Goal: Task Accomplishment & Management: Manage account settings

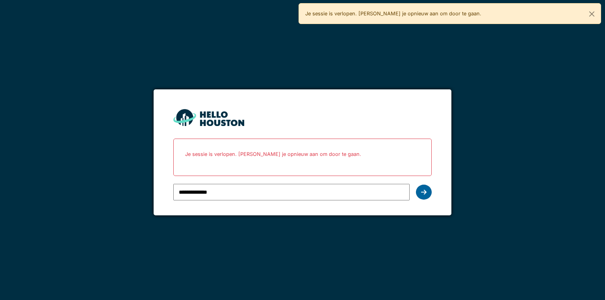
click at [418, 191] on div at bounding box center [424, 192] width 16 height 15
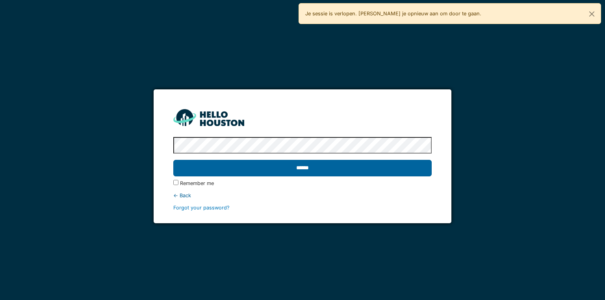
click at [361, 172] on input "******" at bounding box center [302, 168] width 258 height 17
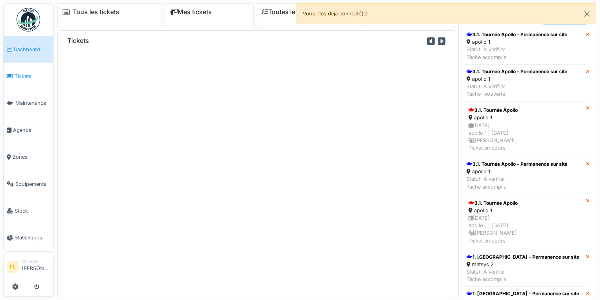
click at [26, 76] on span "Tickets" at bounding box center [32, 75] width 35 height 7
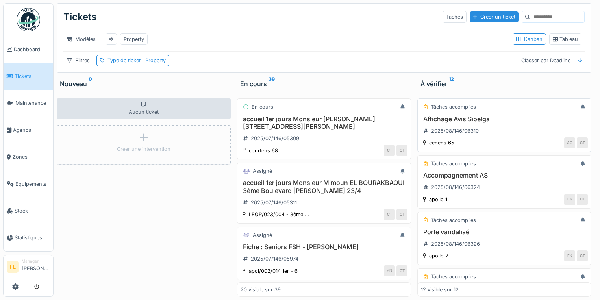
click at [463, 123] on h3 "Affichage Avis Sibelga" at bounding box center [504, 118] width 167 height 7
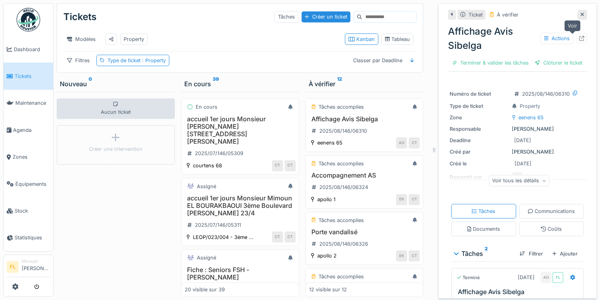
click at [579, 39] on icon at bounding box center [581, 38] width 5 height 5
click at [334, 177] on h3 "Accompagnement AS" at bounding box center [364, 175] width 111 height 7
click at [579, 38] on icon at bounding box center [581, 38] width 5 height 5
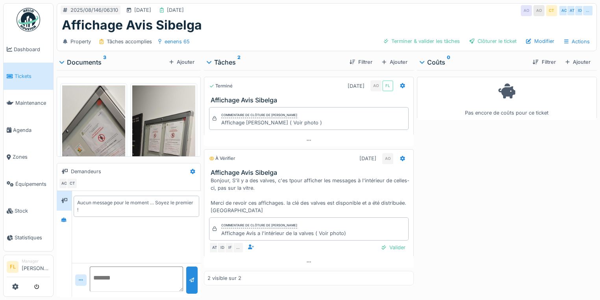
click at [87, 131] on img at bounding box center [93, 153] width 63 height 137
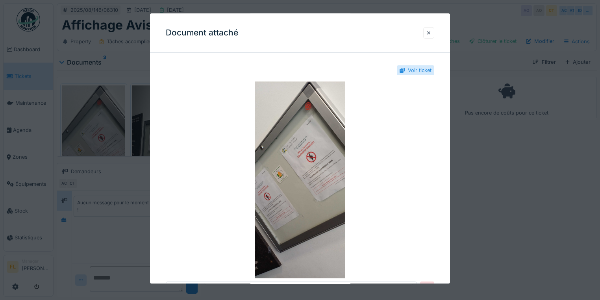
click at [428, 32] on div at bounding box center [428, 32] width 11 height 11
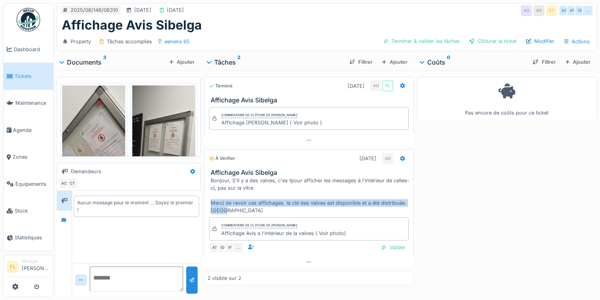
drag, startPoint x: 211, startPoint y: 203, endPoint x: 233, endPoint y: 211, distance: 23.4
click at [233, 211] on div "Bonjour, S'il y a des valves, c'es tpour afficher les messages à l'intérieur de…" at bounding box center [311, 196] width 200 height 38
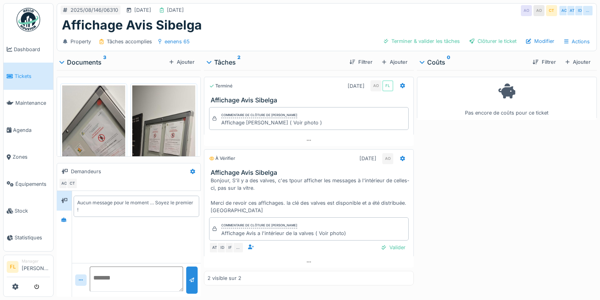
click at [233, 214] on div "Commentaire de clôture de Abdelkader Ouriachi Affichage Avis a l'intérieur de l…" at bounding box center [309, 235] width 210 height 42
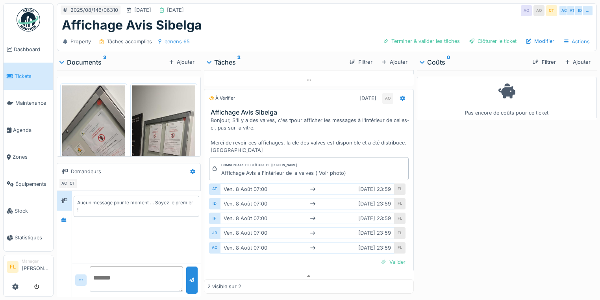
scroll to position [65, 0]
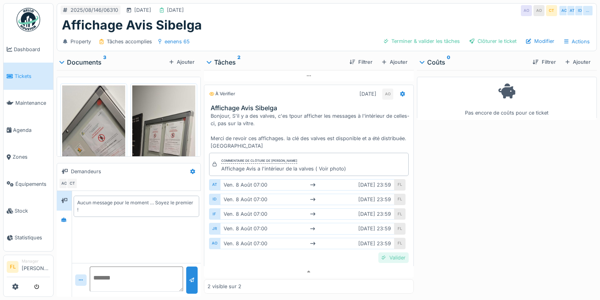
click at [384, 255] on div "Valider" at bounding box center [393, 257] width 30 height 11
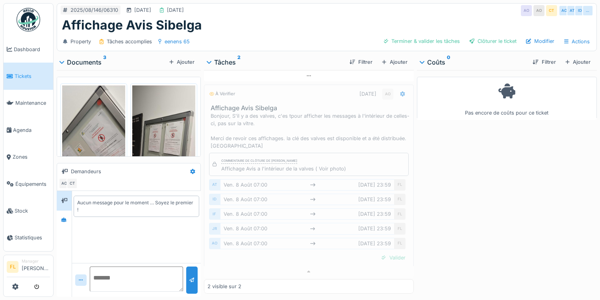
scroll to position [54, 0]
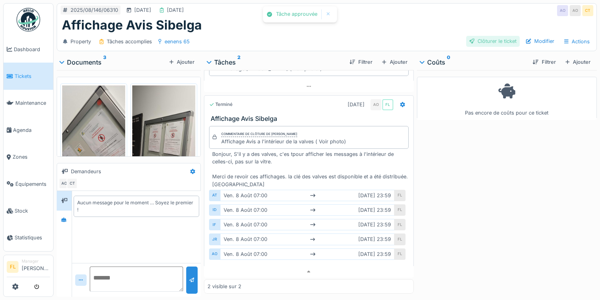
click at [479, 36] on div "Clôturer le ticket" at bounding box center [493, 41] width 54 height 11
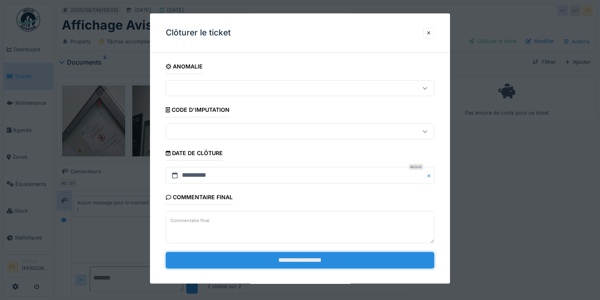
click at [337, 258] on input "**********" at bounding box center [300, 260] width 269 height 17
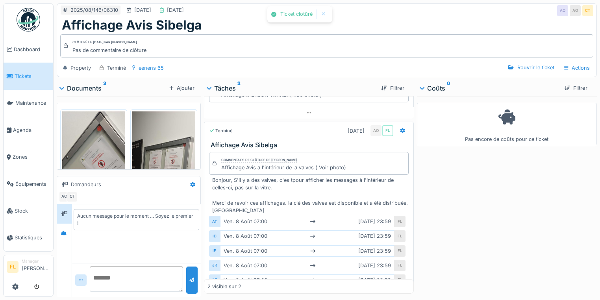
scroll to position [65, 0]
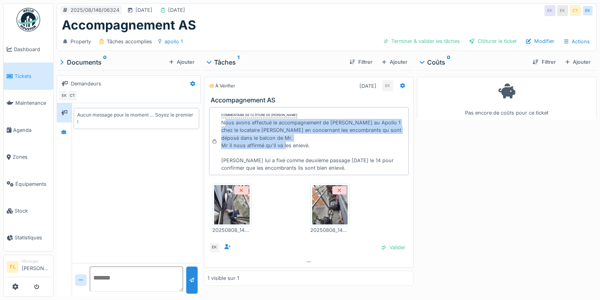
drag, startPoint x: 223, startPoint y: 122, endPoint x: 312, endPoint y: 146, distance: 92.2
click at [312, 146] on div "Nous avons effectué le accompagnement de [PERSON_NAME] au Apollo 1 chez le loca…" at bounding box center [313, 145] width 184 height 53
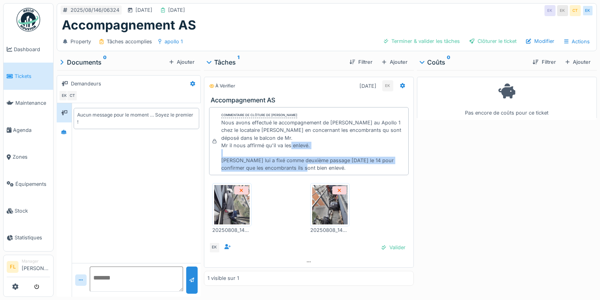
drag, startPoint x: 217, startPoint y: 160, endPoint x: 321, endPoint y: 170, distance: 105.2
click at [321, 170] on div "Commentaire de clôture de Eljon Kola Nous avons effectué le accompagnement de J…" at bounding box center [309, 141] width 200 height 69
click at [309, 167] on div "Nous avons effectué le accompagnement de [PERSON_NAME] au Apollo 1 chez le loca…" at bounding box center [313, 145] width 184 height 53
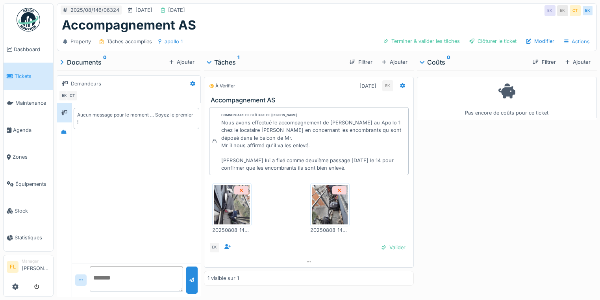
click at [226, 214] on img at bounding box center [231, 204] width 35 height 39
click at [326, 222] on img at bounding box center [329, 204] width 35 height 39
click at [384, 248] on div "Valider" at bounding box center [393, 247] width 30 height 11
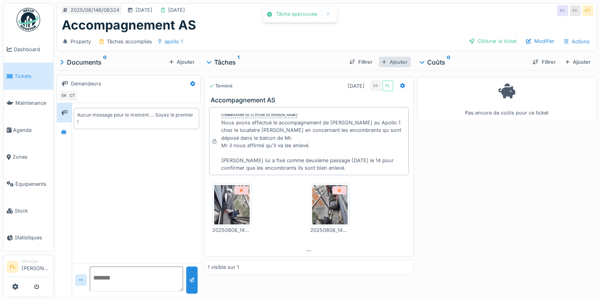
click at [385, 60] on div "Ajouter" at bounding box center [395, 62] width 32 height 11
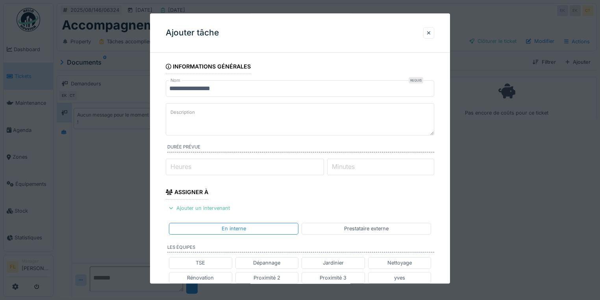
click at [213, 114] on textarea "Description" at bounding box center [300, 119] width 269 height 32
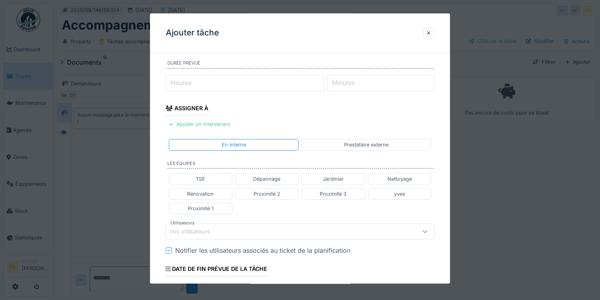
scroll to position [95, 0]
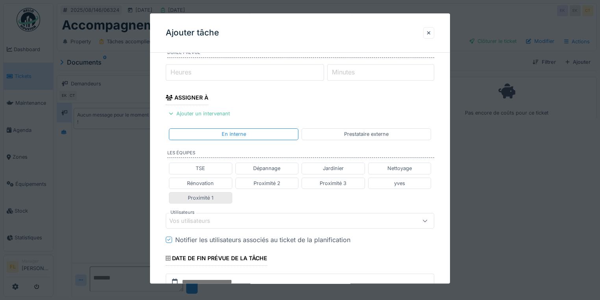
type textarea "**********"
click at [201, 197] on div "Proximité 1" at bounding box center [201, 197] width 26 height 7
type input "**********"
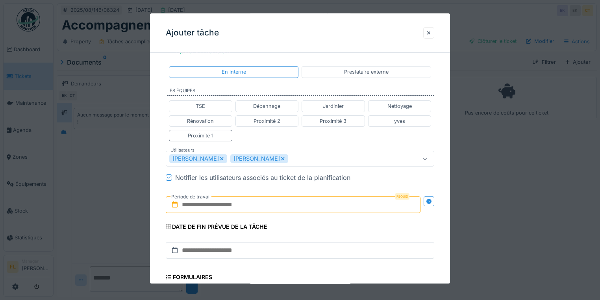
scroll to position [158, 0]
click at [221, 206] on input "text" at bounding box center [293, 204] width 255 height 17
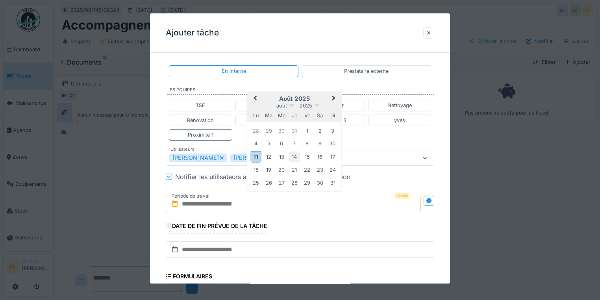
click at [293, 154] on div "14" at bounding box center [294, 156] width 11 height 11
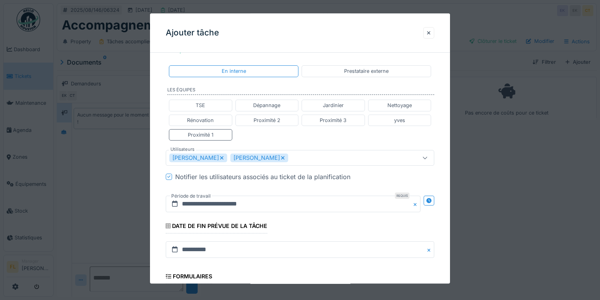
click at [395, 175] on div "Notifier les utilisateurs associés au ticket de la planification" at bounding box center [304, 176] width 259 height 9
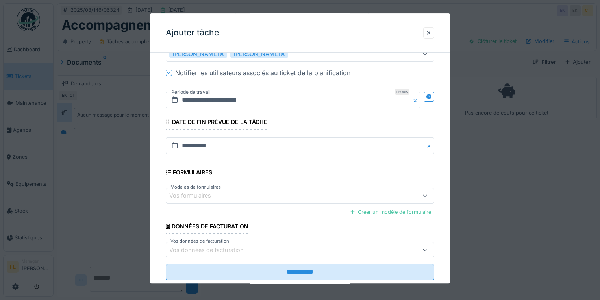
scroll to position [278, 0]
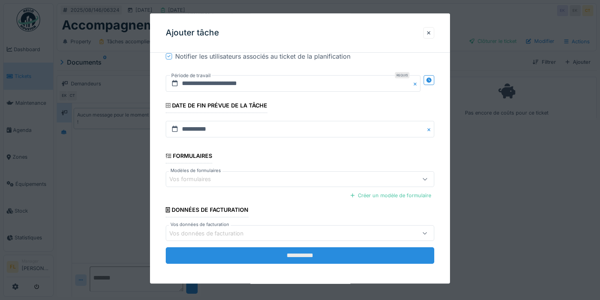
click at [291, 254] on input "**********" at bounding box center [300, 256] width 269 height 17
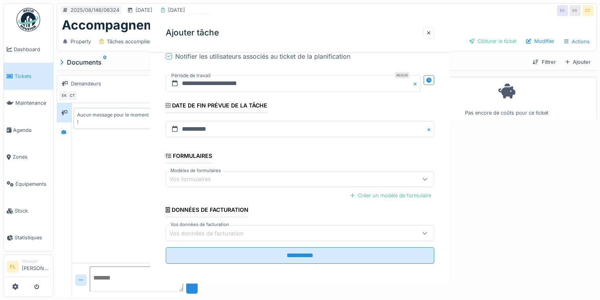
scroll to position [0, 0]
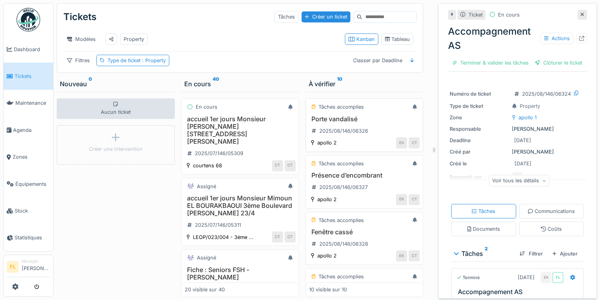
click at [328, 122] on h3 "Porte vandalisé" at bounding box center [364, 118] width 111 height 7
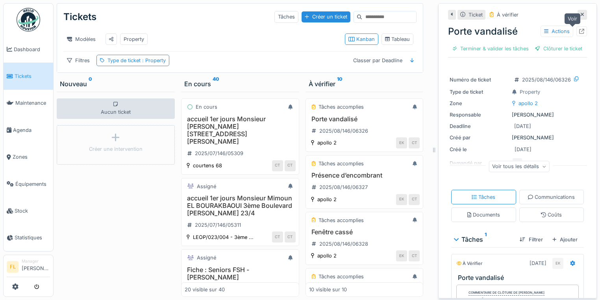
click at [579, 30] on icon at bounding box center [581, 31] width 5 height 5
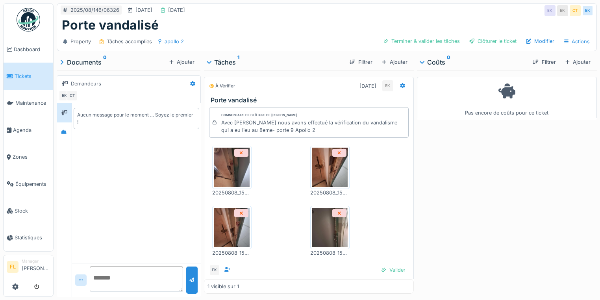
click at [222, 128] on div "Avec [PERSON_NAME] nous avons effectué la vérification du vandalisme qui a eu l…" at bounding box center [313, 126] width 184 height 15
drag, startPoint x: 288, startPoint y: 131, endPoint x: 241, endPoint y: 137, distance: 46.9
click at [247, 129] on div "Avec [PERSON_NAME] nous avons effectué la vérification du vandalisme qui a eu l…" at bounding box center [313, 126] width 184 height 15
click at [221, 170] on img at bounding box center [231, 167] width 35 height 39
click at [320, 170] on img at bounding box center [329, 167] width 35 height 39
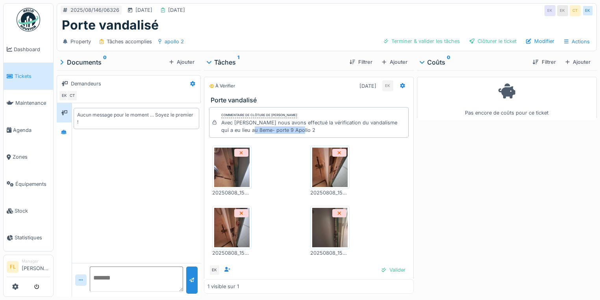
click at [225, 236] on img at bounding box center [231, 227] width 35 height 39
click at [324, 222] on img at bounding box center [329, 227] width 35 height 39
click at [506, 193] on div "Pas encore de coûts pour ce ticket" at bounding box center [507, 182] width 180 height 224
click at [387, 269] on div "Valider" at bounding box center [393, 270] width 30 height 11
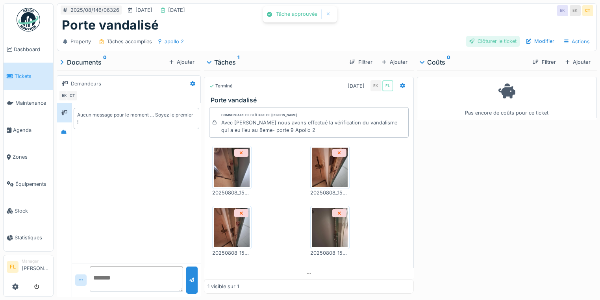
click at [485, 40] on div "Clôturer le ticket" at bounding box center [493, 41] width 54 height 11
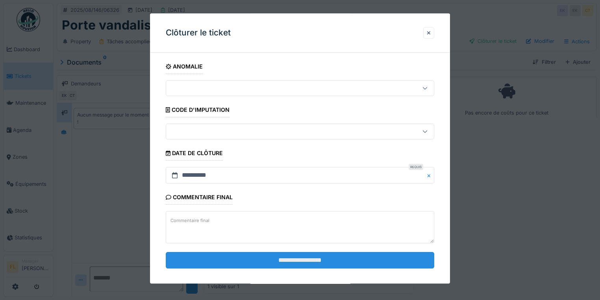
click at [304, 265] on input "**********" at bounding box center [300, 260] width 269 height 17
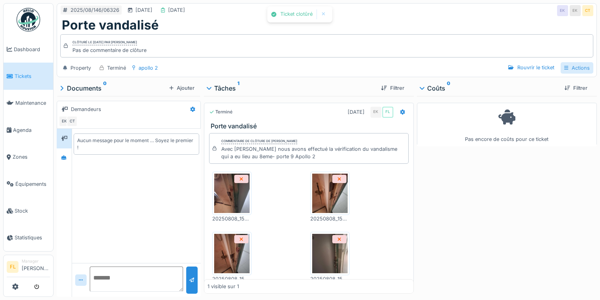
click at [567, 67] on div "Actions" at bounding box center [577, 67] width 33 height 11
click at [538, 85] on div "Rapport d'intervention" at bounding box center [547, 85] width 70 height 12
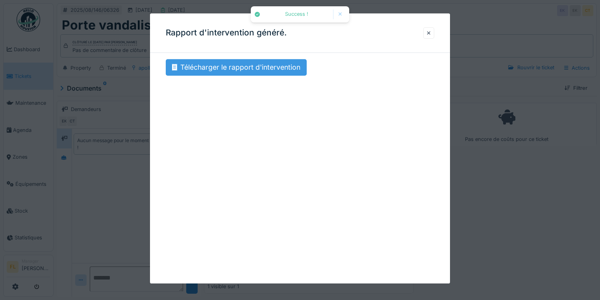
click at [251, 64] on div "Télécharger le rapport d'intervention" at bounding box center [236, 67] width 141 height 17
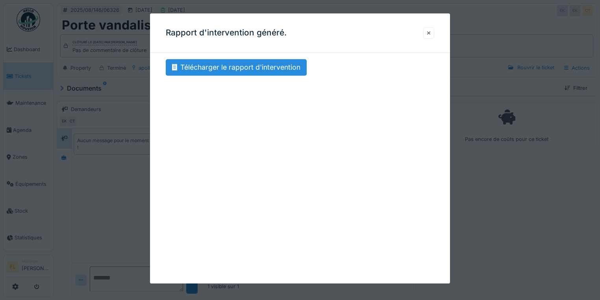
drag, startPoint x: 434, startPoint y: 33, endPoint x: 417, endPoint y: 25, distance: 18.7
click at [434, 33] on div at bounding box center [428, 32] width 11 height 11
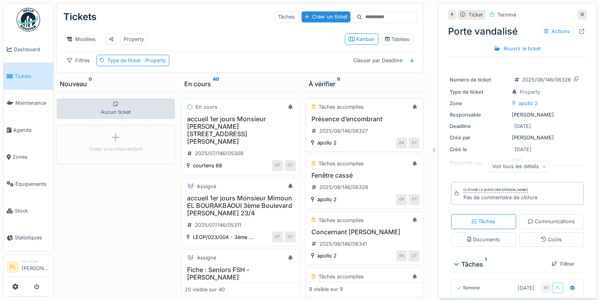
click at [350, 123] on h3 "Présence d’encombrant" at bounding box center [364, 118] width 111 height 7
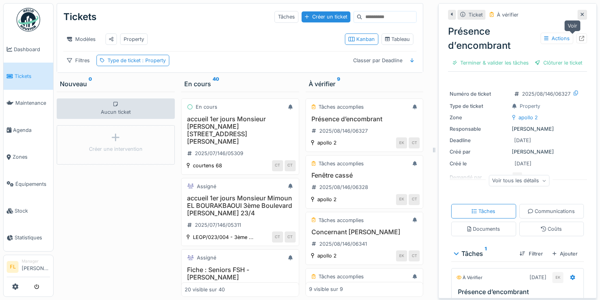
click at [579, 38] on icon at bounding box center [581, 38] width 5 height 5
click at [329, 178] on h3 "Fenêtre cassé" at bounding box center [364, 175] width 111 height 7
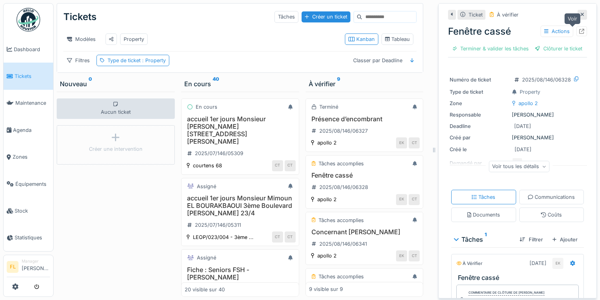
click at [579, 30] on icon at bounding box center [581, 31] width 5 height 5
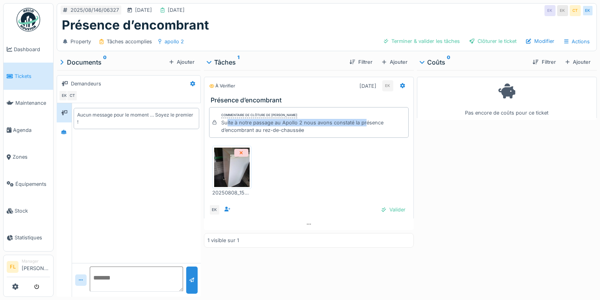
drag, startPoint x: 232, startPoint y: 122, endPoint x: 362, endPoint y: 124, distance: 130.0
click at [362, 124] on div "Suite à notre passage au Apollo 2 nous avons constaté la présence d’encombrant …" at bounding box center [313, 126] width 184 height 15
click at [220, 169] on img at bounding box center [231, 167] width 35 height 39
click at [387, 209] on div "Valider" at bounding box center [393, 209] width 30 height 11
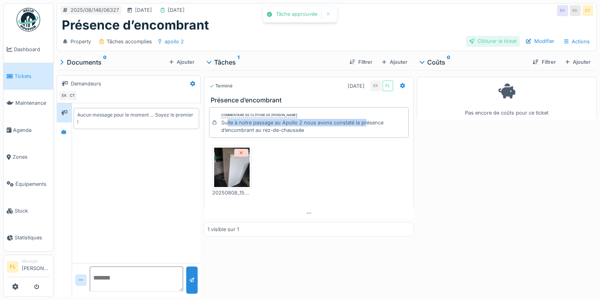
click at [489, 39] on div "Clôturer le ticket" at bounding box center [493, 41] width 54 height 11
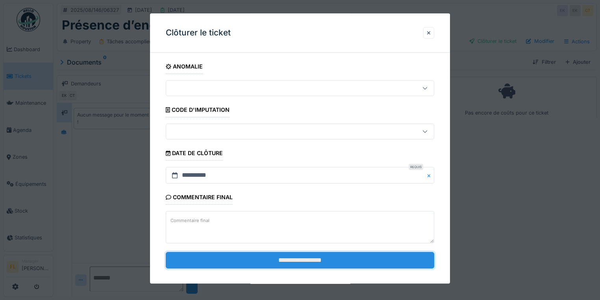
click at [279, 259] on input "**********" at bounding box center [300, 260] width 269 height 17
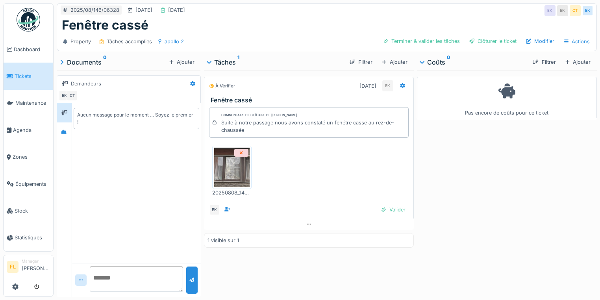
click at [227, 167] on img at bounding box center [231, 167] width 35 height 39
drag, startPoint x: 376, startPoint y: 208, endPoint x: 384, endPoint y: 209, distance: 8.0
click at [378, 208] on div "Valider" at bounding box center [393, 209] width 30 height 11
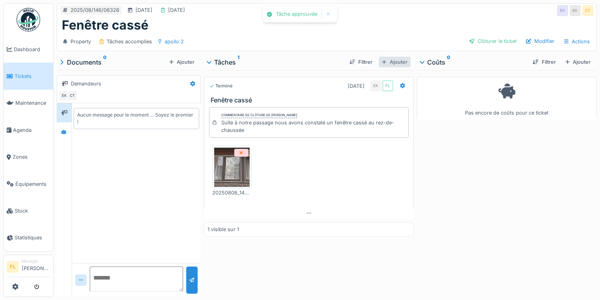
click at [384, 63] on div "Ajouter" at bounding box center [395, 62] width 32 height 11
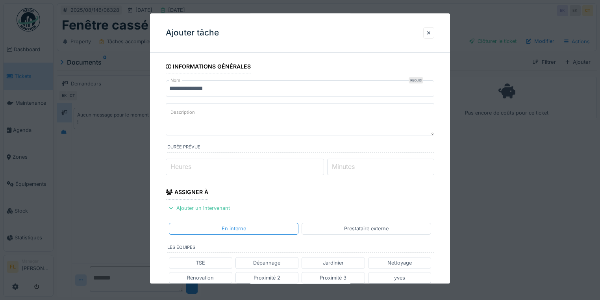
drag, startPoint x: 236, startPoint y: 115, endPoint x: 236, endPoint y: 110, distance: 5.1
click at [236, 115] on textarea "Description" at bounding box center [300, 119] width 269 height 32
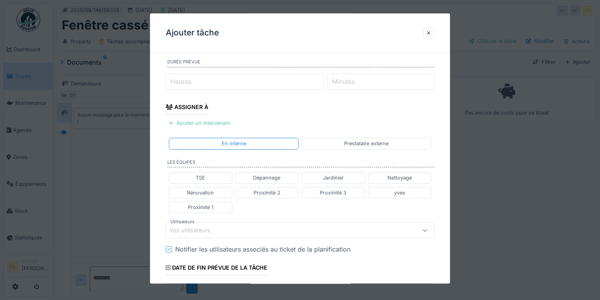
scroll to position [95, 0]
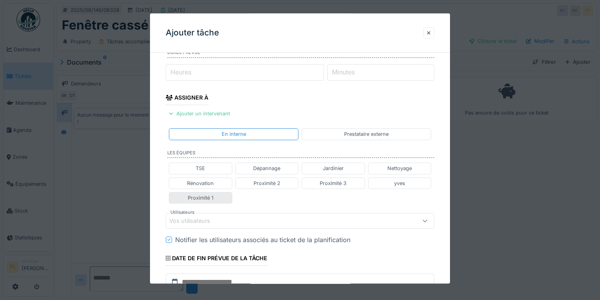
type textarea "**********"
drag, startPoint x: 206, startPoint y: 196, endPoint x: 249, endPoint y: 203, distance: 43.6
click at [207, 196] on div "Proximité 1" at bounding box center [201, 197] width 26 height 7
type input "**********"
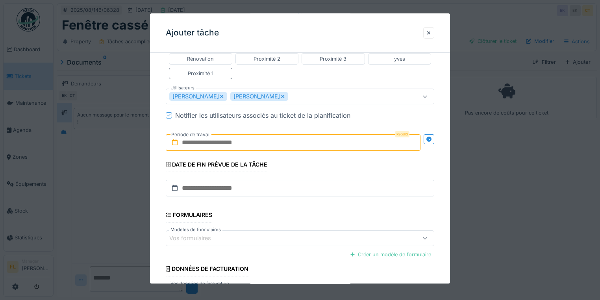
scroll to position [221, 0]
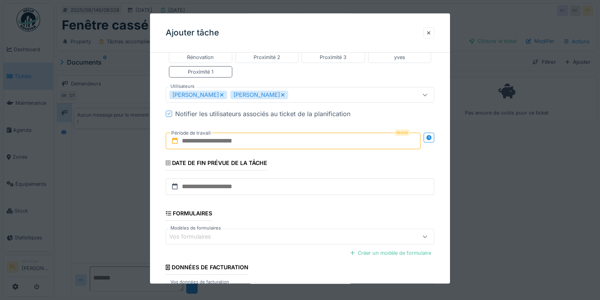
drag, startPoint x: 231, startPoint y: 141, endPoint x: 236, endPoint y: 148, distance: 8.4
click at [231, 141] on input "text" at bounding box center [293, 141] width 255 height 17
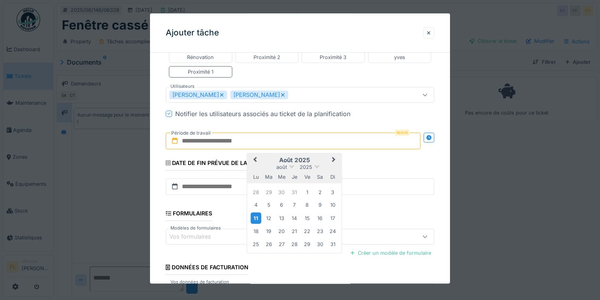
click at [256, 216] on div "11" at bounding box center [256, 217] width 11 height 11
click at [284, 217] on div "13" at bounding box center [281, 218] width 11 height 11
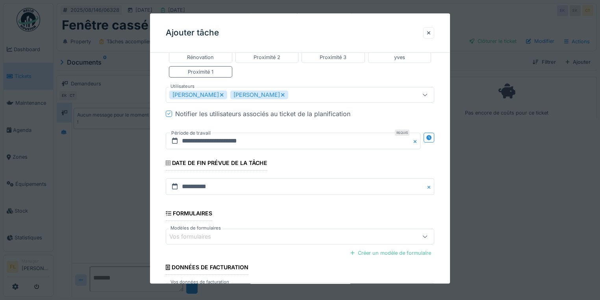
scroll to position [278, 0]
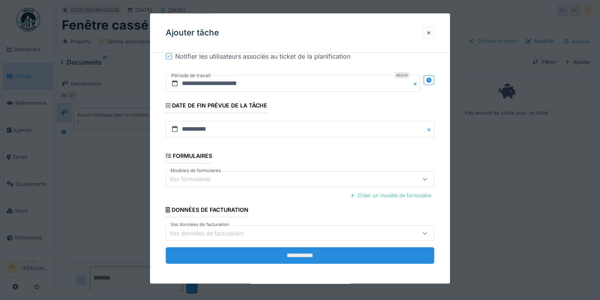
click at [348, 252] on input "**********" at bounding box center [300, 256] width 269 height 17
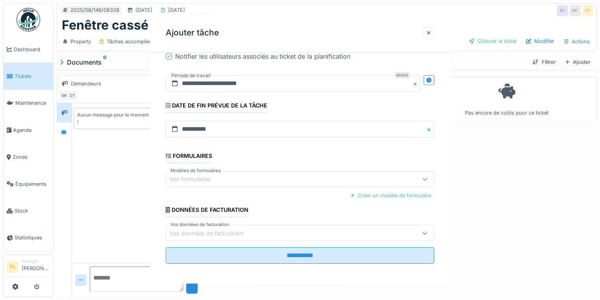
scroll to position [0, 0]
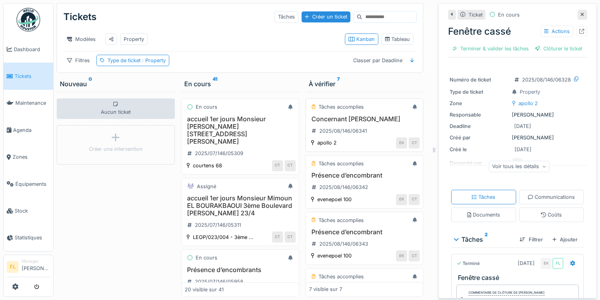
click at [343, 123] on h3 "Concernant [PERSON_NAME]" at bounding box center [364, 118] width 111 height 7
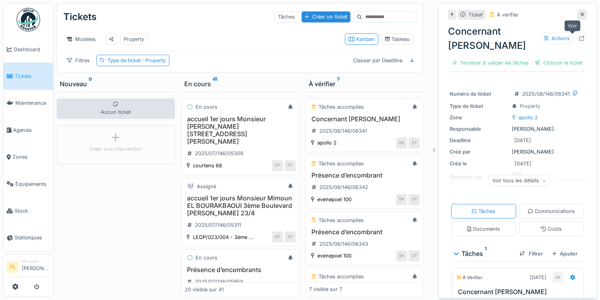
click at [579, 38] on icon at bounding box center [581, 38] width 5 height 5
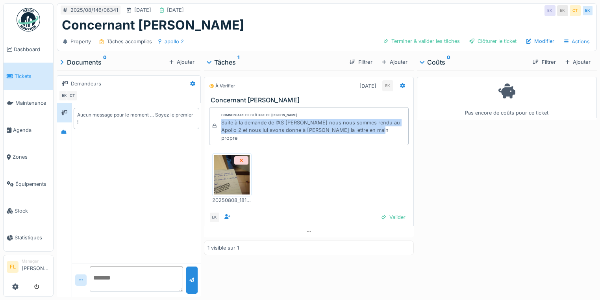
drag, startPoint x: 219, startPoint y: 123, endPoint x: 381, endPoint y: 129, distance: 162.0
click at [381, 129] on div "Commentaire de clôture de Eljon Kola Suite à la demande de l’AS Jennifer nous n…" at bounding box center [309, 126] width 200 height 38
click at [381, 129] on div "Suite à la demande de l’AS [PERSON_NAME] nous nous sommes rendu au Apollo 2 et …" at bounding box center [313, 130] width 184 height 23
drag, startPoint x: 375, startPoint y: 129, endPoint x: 243, endPoint y: 124, distance: 132.0
click at [243, 124] on div "Suite à la demande de l’AS [PERSON_NAME] nous nous sommes rendu au Apollo 2 et …" at bounding box center [313, 130] width 184 height 23
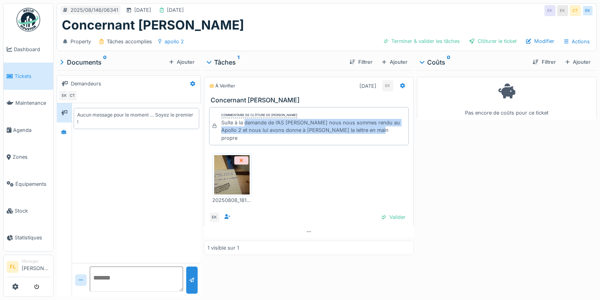
click at [243, 124] on div "Suite à la demande de l’AS [PERSON_NAME] nous nous sommes rendu au Apollo 2 et …" at bounding box center [313, 130] width 184 height 23
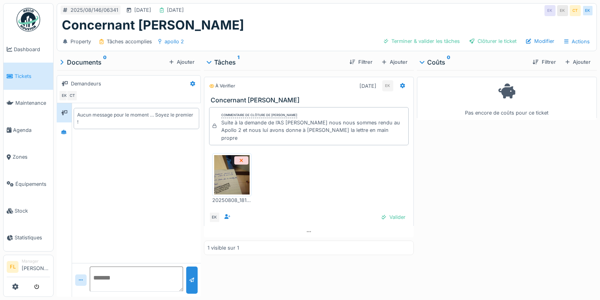
click at [227, 166] on img at bounding box center [231, 174] width 35 height 39
click at [391, 213] on div "Valider" at bounding box center [393, 217] width 30 height 11
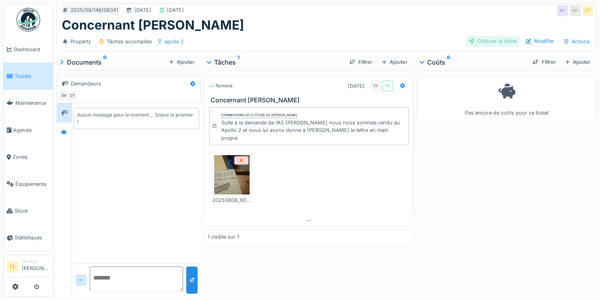
drag, startPoint x: 484, startPoint y: 41, endPoint x: 459, endPoint y: 45, distance: 25.1
click at [483, 42] on div "Clôturer le ticket" at bounding box center [493, 41] width 54 height 11
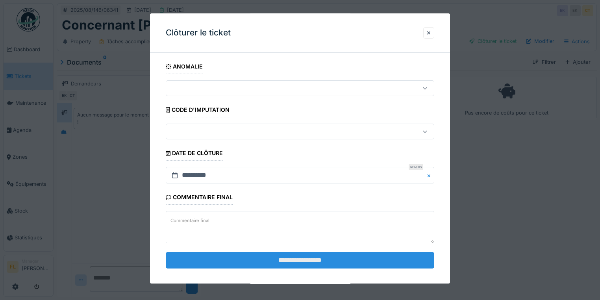
click at [321, 262] on input "**********" at bounding box center [300, 260] width 269 height 17
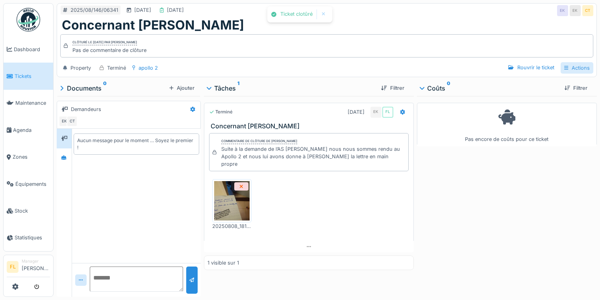
click at [571, 68] on div "Actions" at bounding box center [577, 67] width 33 height 11
click at [539, 85] on div "Rapport d'intervention" at bounding box center [547, 85] width 70 height 12
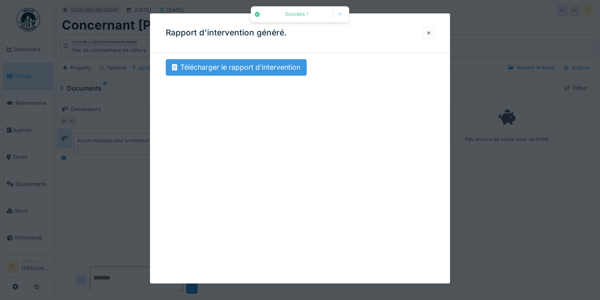
click at [218, 63] on div "Télécharger le rapport d'intervention" at bounding box center [236, 67] width 141 height 17
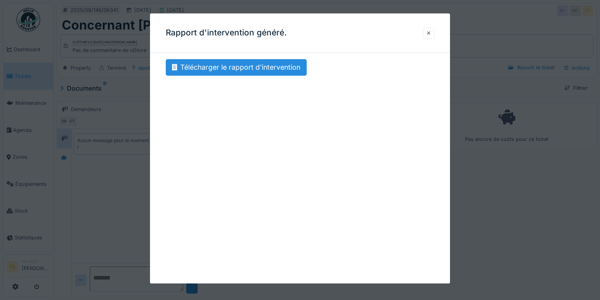
click at [428, 32] on div at bounding box center [428, 32] width 11 height 11
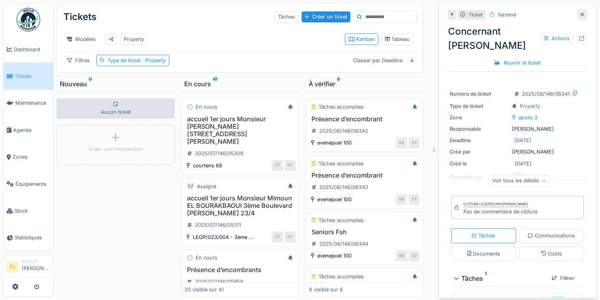
click at [358, 123] on h3 "Présence d’encombrant" at bounding box center [364, 118] width 111 height 7
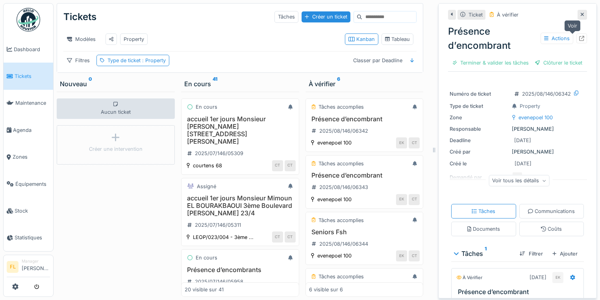
click at [579, 38] on icon at bounding box center [581, 38] width 5 height 5
click at [345, 179] on h3 "Présence d’encombrant" at bounding box center [364, 175] width 111 height 7
click at [579, 38] on icon at bounding box center [581, 38] width 5 height 5
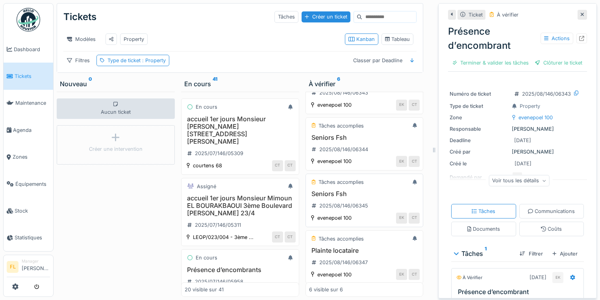
scroll to position [63, 0]
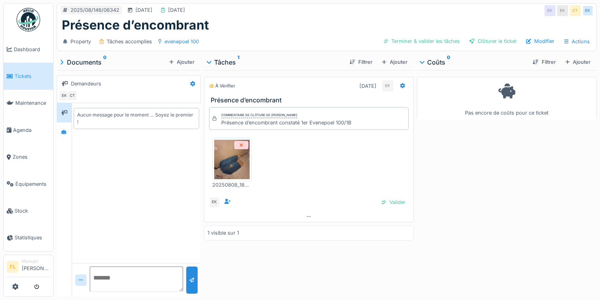
click at [221, 156] on img at bounding box center [231, 159] width 35 height 39
drag, startPoint x: 391, startPoint y: 200, endPoint x: 391, endPoint y: 206, distance: 6.3
click at [391, 201] on div "Valider" at bounding box center [393, 202] width 30 height 11
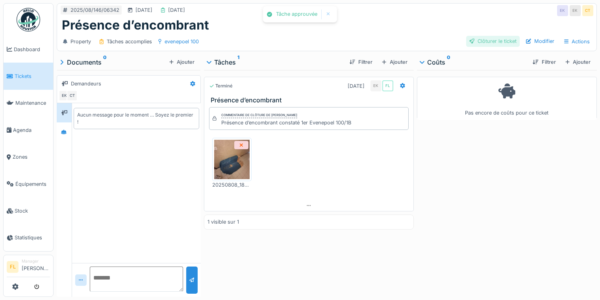
click at [491, 42] on div "Clôturer le ticket" at bounding box center [493, 41] width 54 height 11
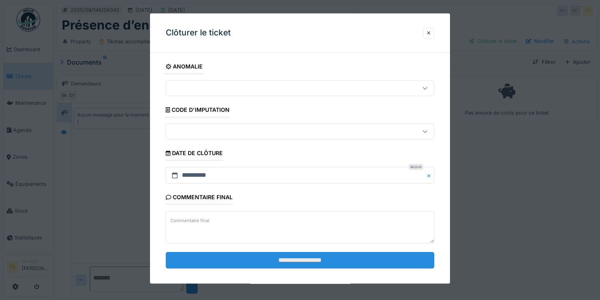
click at [328, 265] on input "**********" at bounding box center [300, 260] width 269 height 17
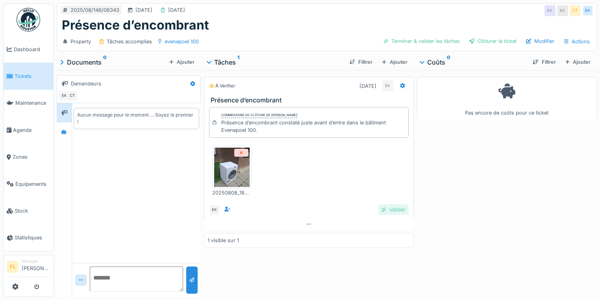
click at [389, 213] on div "Valider" at bounding box center [393, 209] width 30 height 11
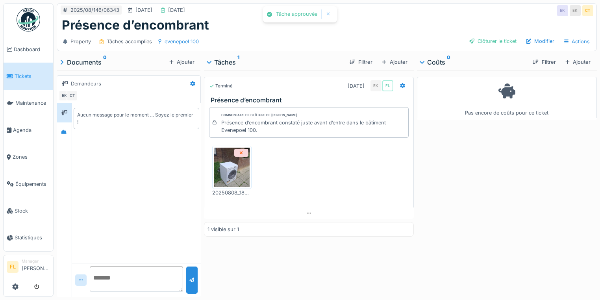
click at [224, 168] on img at bounding box center [231, 167] width 35 height 39
click at [481, 43] on div "Clôturer le ticket" at bounding box center [493, 41] width 54 height 11
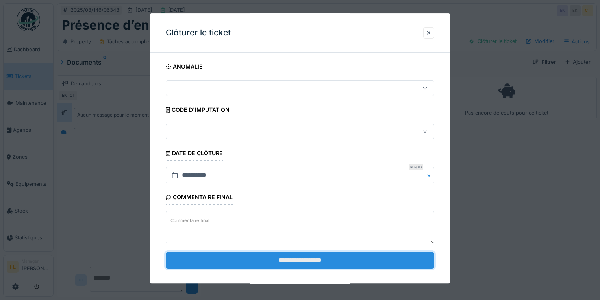
drag, startPoint x: 349, startPoint y: 263, endPoint x: 385, endPoint y: 261, distance: 35.9
click at [349, 263] on input "**********" at bounding box center [300, 260] width 269 height 17
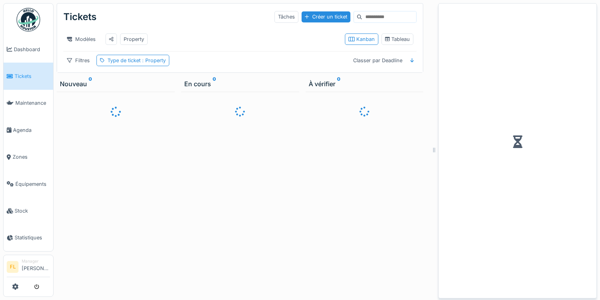
scroll to position [5, 0]
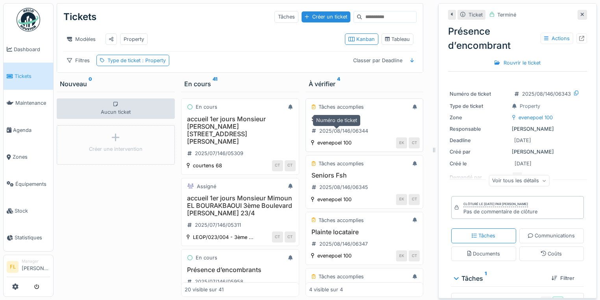
click at [330, 127] on div "2025/08/146/06344" at bounding box center [343, 130] width 49 height 7
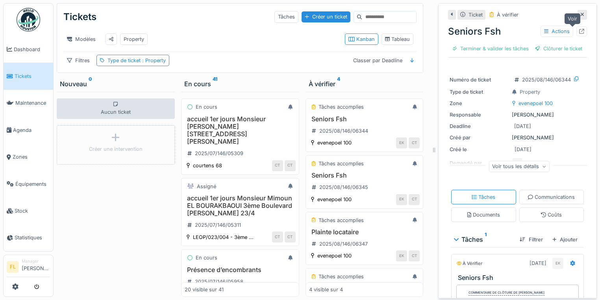
click at [579, 29] on icon at bounding box center [581, 31] width 5 height 5
click at [321, 173] on h3 "Seniors Fsh" at bounding box center [364, 175] width 111 height 7
click at [579, 29] on icon at bounding box center [581, 31] width 5 height 5
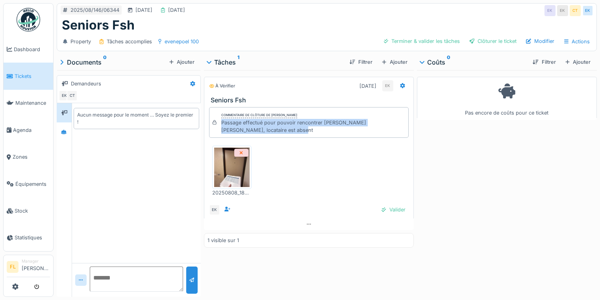
drag, startPoint x: 220, startPoint y: 125, endPoint x: 326, endPoint y: 129, distance: 106.0
click at [326, 129] on div "Passage effectué pour pouvoir rencontrer [PERSON_NAME] [PERSON_NAME], locataire…" at bounding box center [313, 126] width 184 height 15
click at [230, 180] on img at bounding box center [231, 167] width 35 height 39
click at [391, 209] on div "Valider" at bounding box center [393, 209] width 30 height 11
click at [385, 64] on div "Ajouter" at bounding box center [395, 62] width 32 height 11
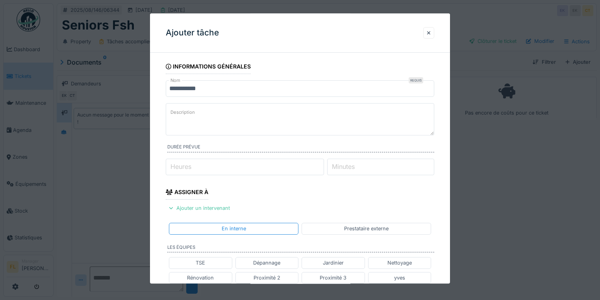
click at [222, 118] on textarea "Description" at bounding box center [300, 119] width 269 height 32
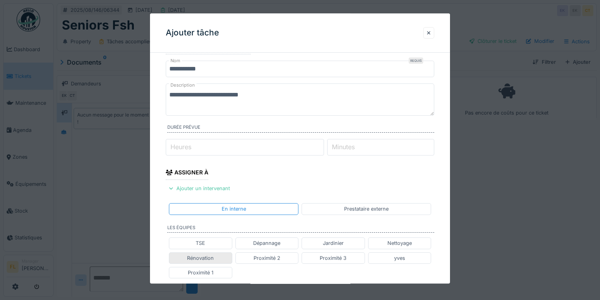
scroll to position [95, 0]
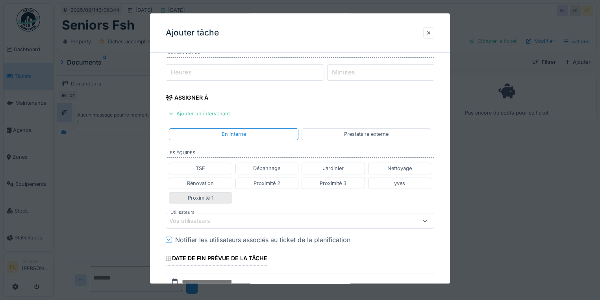
type textarea "**********"
drag, startPoint x: 185, startPoint y: 194, endPoint x: 230, endPoint y: 205, distance: 45.7
click at [187, 194] on div "Proximité 1" at bounding box center [200, 197] width 63 height 11
type input "**********"
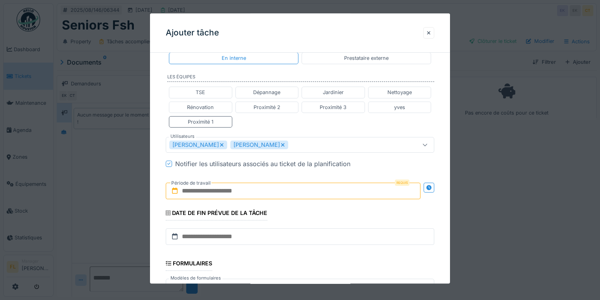
scroll to position [189, 0]
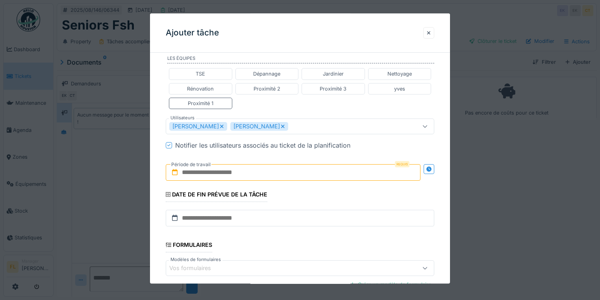
click at [219, 172] on input "text" at bounding box center [293, 172] width 255 height 17
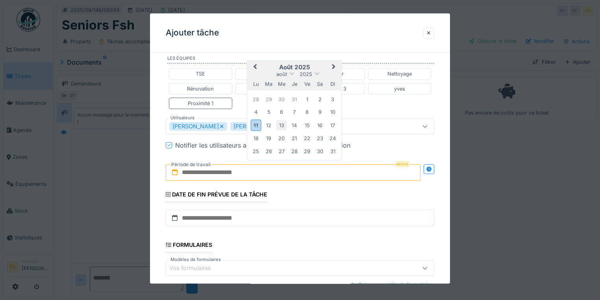
drag, startPoint x: 256, startPoint y: 124, endPoint x: 281, endPoint y: 126, distance: 25.6
click at [258, 124] on div "11" at bounding box center [256, 124] width 11 height 11
click at [309, 124] on div "15" at bounding box center [307, 125] width 11 height 11
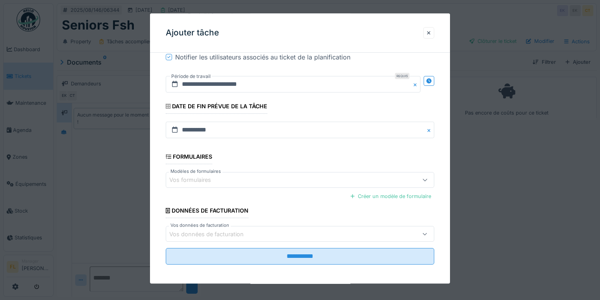
scroll to position [278, 0]
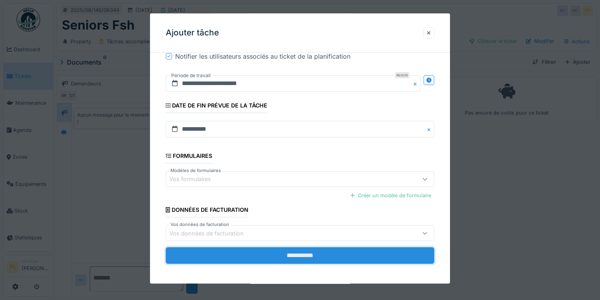
click at [358, 252] on input "**********" at bounding box center [300, 256] width 269 height 17
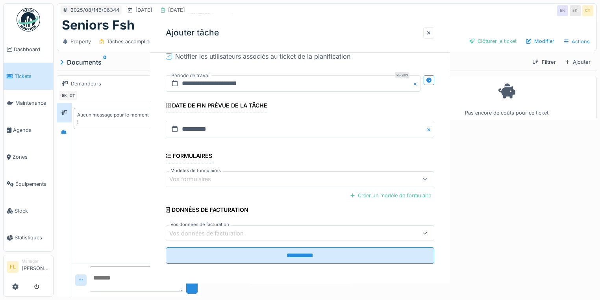
scroll to position [0, 0]
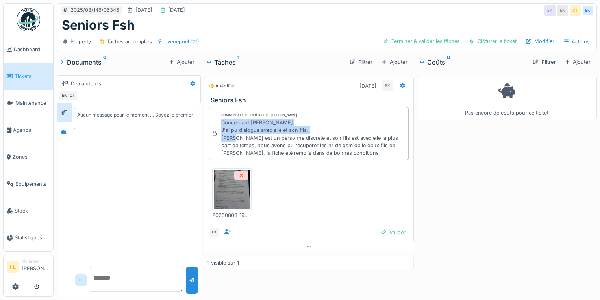
drag, startPoint x: 218, startPoint y: 121, endPoint x: 308, endPoint y: 128, distance: 90.1
click at [308, 128] on div "Commentaire de clôture de Eljon Kola Concernant Mme Micheline Baert J'ai pu dia…" at bounding box center [309, 133] width 200 height 53
click at [308, 128] on div "Concernant [PERSON_NAME] J'ai pu dialogue avec elle et son fils, [PERSON_NAME] …" at bounding box center [313, 138] width 184 height 38
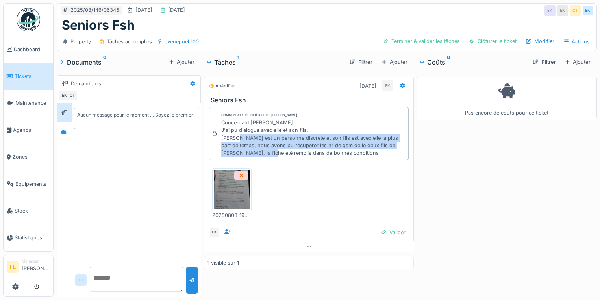
drag, startPoint x: 217, startPoint y: 139, endPoint x: 280, endPoint y: 148, distance: 63.7
click at [256, 150] on div "Commentaire de clôture de Eljon Kola Concernant Mme Micheline Baert J'ai pu dia…" at bounding box center [309, 133] width 200 height 53
click at [386, 233] on div "Valider" at bounding box center [393, 232] width 30 height 11
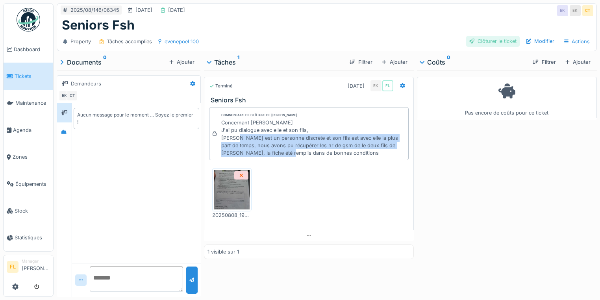
click at [488, 43] on div "Clôturer le ticket" at bounding box center [493, 41] width 54 height 11
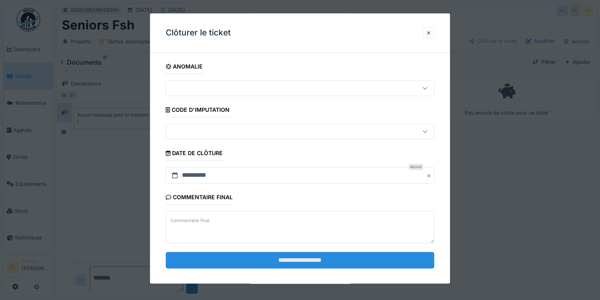
click at [306, 263] on input "**********" at bounding box center [300, 260] width 269 height 17
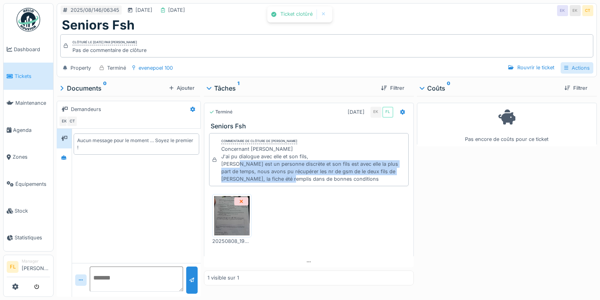
click at [571, 68] on div "Actions" at bounding box center [577, 67] width 33 height 11
click at [547, 83] on div "Rapport d'intervention" at bounding box center [547, 85] width 70 height 12
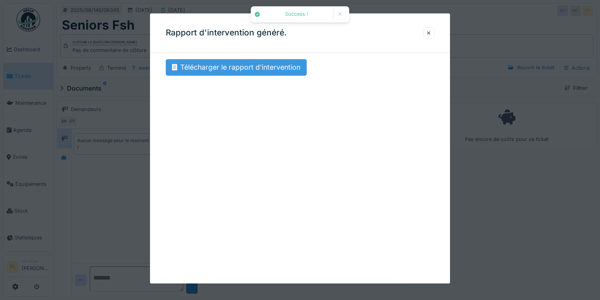
click at [248, 71] on div "Télécharger le rapport d'intervention" at bounding box center [236, 67] width 141 height 17
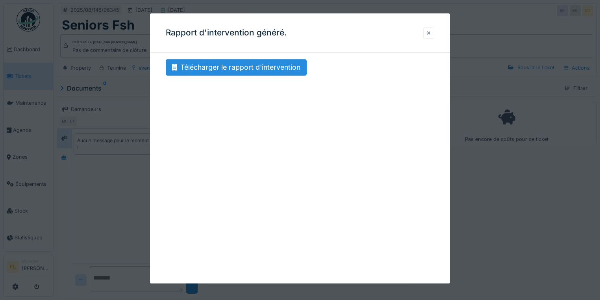
click at [428, 32] on div at bounding box center [428, 32] width 11 height 11
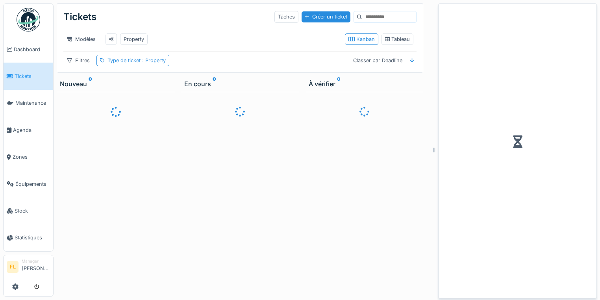
scroll to position [5, 0]
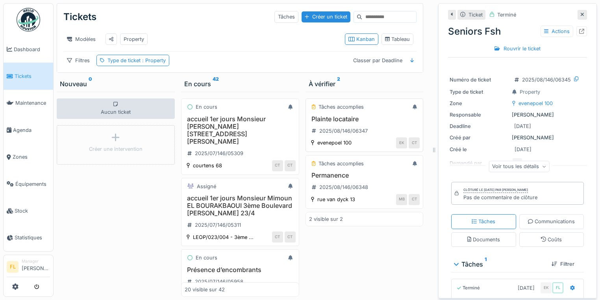
click at [330, 119] on h3 "Plainte locataire" at bounding box center [364, 118] width 111 height 7
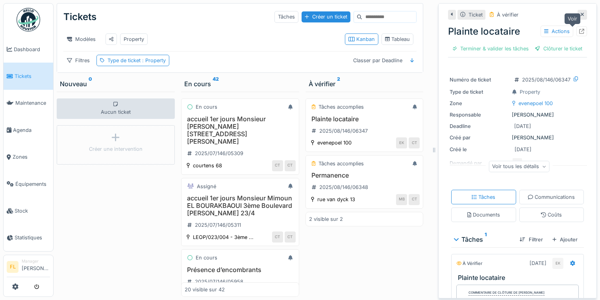
click at [579, 29] on icon at bounding box center [581, 31] width 5 height 5
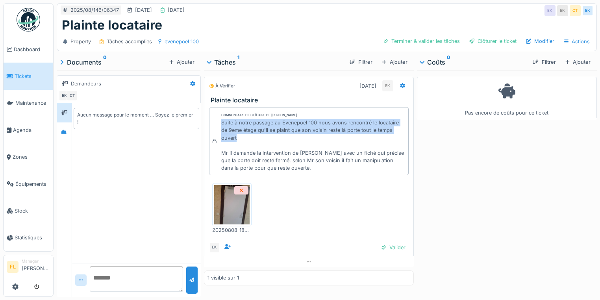
drag, startPoint x: 219, startPoint y: 123, endPoint x: 350, endPoint y: 139, distance: 131.7
click at [350, 139] on div "Commentaire de clôture de Eljon Kola Suite à notre passage au Evenepoel 100 nou…" at bounding box center [309, 141] width 200 height 69
click at [262, 130] on div "Suite à notre passage au Evenepoel 100 nous avons rencontré le locataire de 9em…" at bounding box center [313, 145] width 184 height 53
click at [251, 130] on div "Suite à notre passage au Evenepoel 100 nous avons rencontré le locataire de 9em…" at bounding box center [313, 145] width 184 height 53
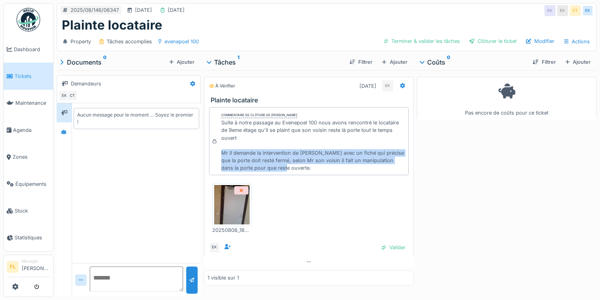
drag, startPoint x: 220, startPoint y: 154, endPoint x: 284, endPoint y: 169, distance: 65.5
click at [284, 169] on div "Suite à notre passage au Evenepoel 100 nous avons rencontré le locataire de 9em…" at bounding box center [313, 145] width 184 height 53
click at [283, 169] on div "Suite à notre passage au Evenepoel 100 nous avons rencontré le locataire de 9em…" at bounding box center [313, 145] width 184 height 53
drag, startPoint x: 295, startPoint y: 167, endPoint x: 216, endPoint y: 153, distance: 80.7
click at [216, 153] on div "Commentaire de clôture de Eljon Kola Suite à notre passage au Evenepoel 100 nou…" at bounding box center [309, 141] width 200 height 69
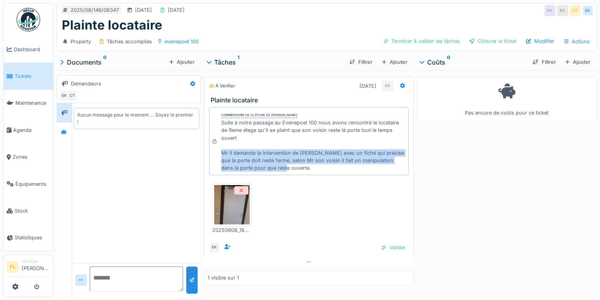
click at [317, 153] on div "Suite à notre passage au Evenepoel 100 nous avons rencontré le locataire de 9em…" at bounding box center [313, 145] width 184 height 53
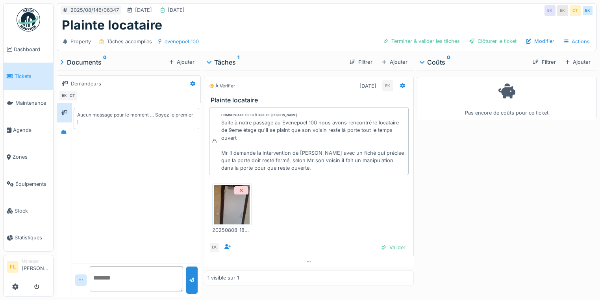
click at [232, 200] on img at bounding box center [231, 204] width 35 height 39
click at [388, 246] on div "Valider" at bounding box center [393, 247] width 30 height 11
drag, startPoint x: 386, startPoint y: 61, endPoint x: 385, endPoint y: 88, distance: 27.2
click at [386, 61] on div "Ajouter" at bounding box center [395, 62] width 32 height 11
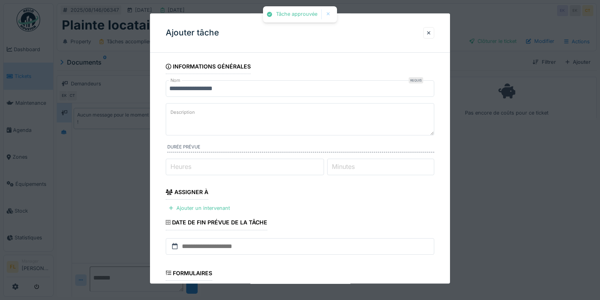
click at [212, 123] on textarea "Description" at bounding box center [300, 119] width 269 height 32
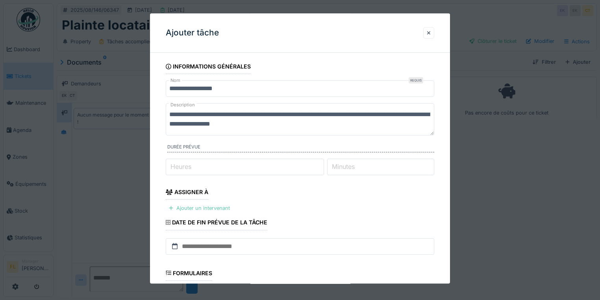
type textarea "**********"
click at [200, 205] on div "Ajouter un intervenant" at bounding box center [199, 208] width 67 height 11
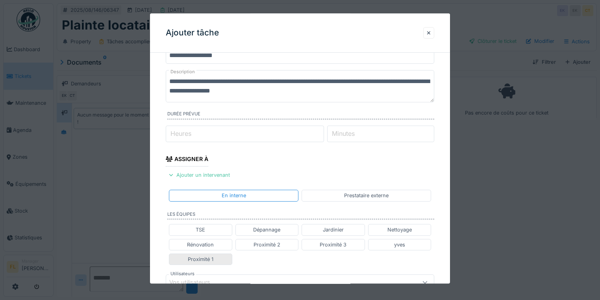
scroll to position [95, 0]
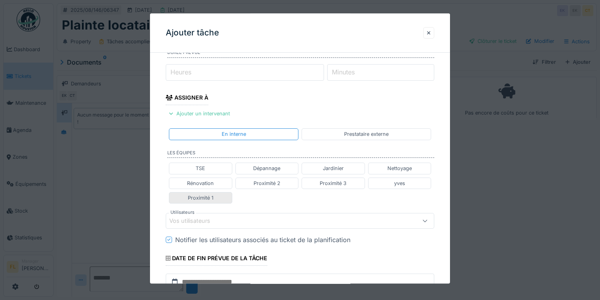
click at [202, 198] on div "Proximité 1" at bounding box center [201, 197] width 26 height 7
type input "**********"
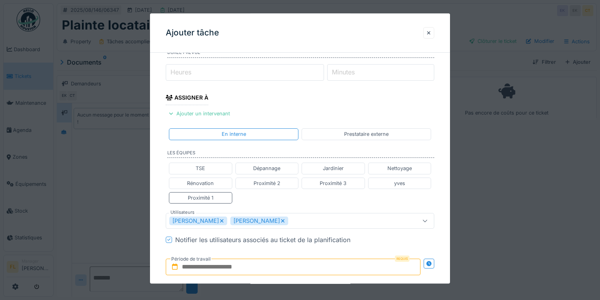
drag, startPoint x: 208, startPoint y: 267, endPoint x: 218, endPoint y: 263, distance: 10.5
click at [209, 267] on input "text" at bounding box center [293, 267] width 255 height 17
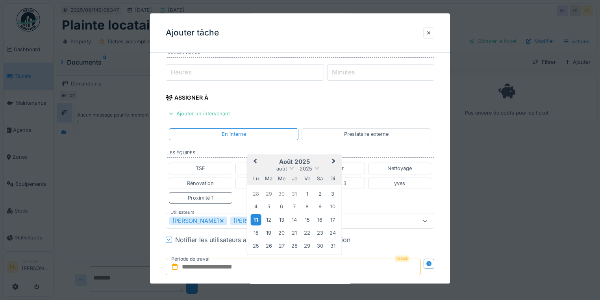
drag, startPoint x: 258, startPoint y: 218, endPoint x: 269, endPoint y: 217, distance: 11.4
click at [258, 218] on div "11" at bounding box center [256, 219] width 11 height 11
click at [286, 218] on div "13" at bounding box center [281, 219] width 11 height 11
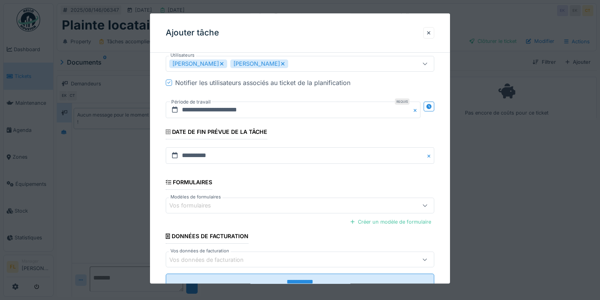
scroll to position [278, 0]
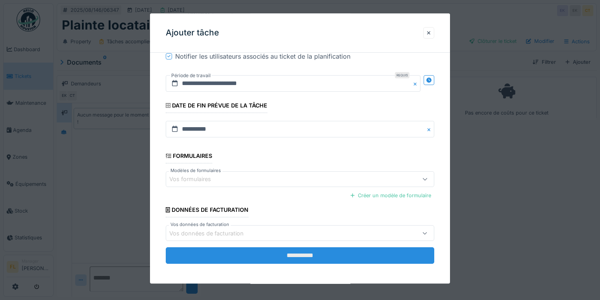
click at [371, 252] on input "**********" at bounding box center [300, 256] width 269 height 17
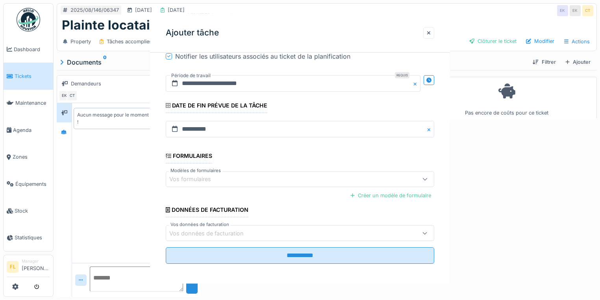
scroll to position [0, 0]
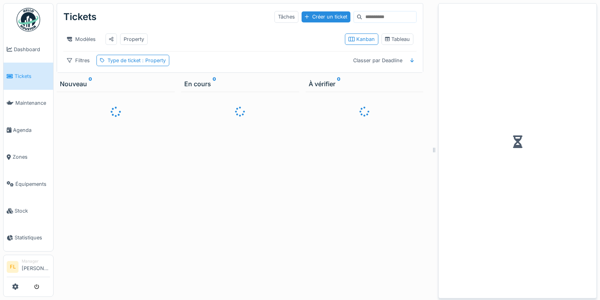
scroll to position [5, 0]
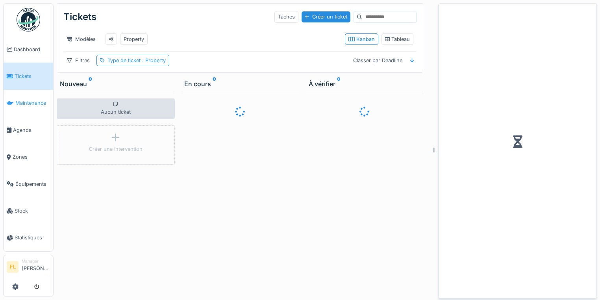
click at [22, 102] on span "Maintenance" at bounding box center [32, 102] width 35 height 7
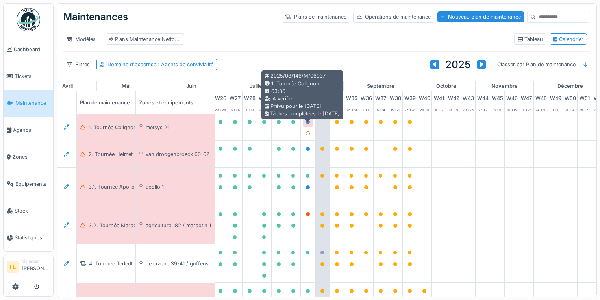
click at [307, 124] on icon at bounding box center [308, 122] width 4 height 4
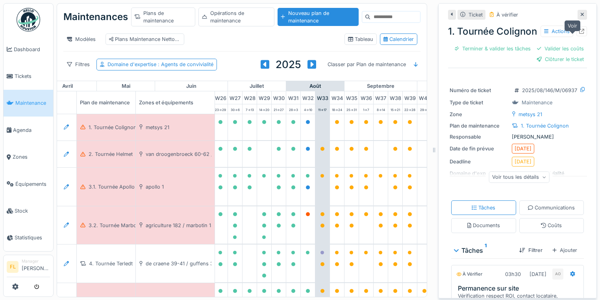
click at [579, 34] on icon at bounding box center [581, 31] width 5 height 5
click at [28, 26] on img at bounding box center [29, 20] width 24 height 24
click at [27, 72] on span "Tickets" at bounding box center [32, 75] width 35 height 7
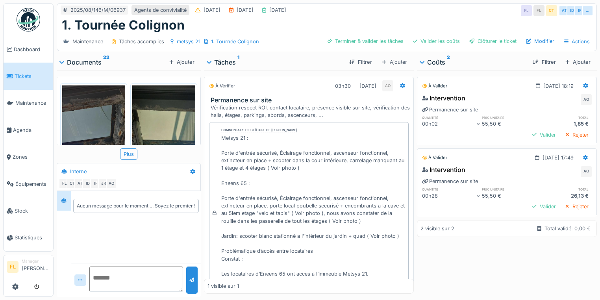
click at [87, 126] on img at bounding box center [93, 153] width 63 height 137
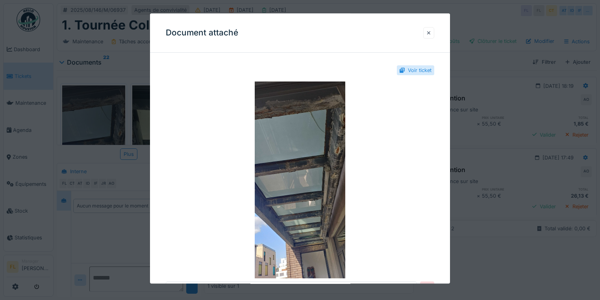
click at [431, 33] on div at bounding box center [429, 32] width 4 height 7
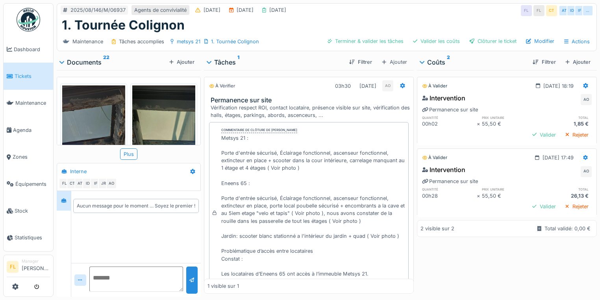
click at [148, 116] on img at bounding box center [163, 153] width 63 height 137
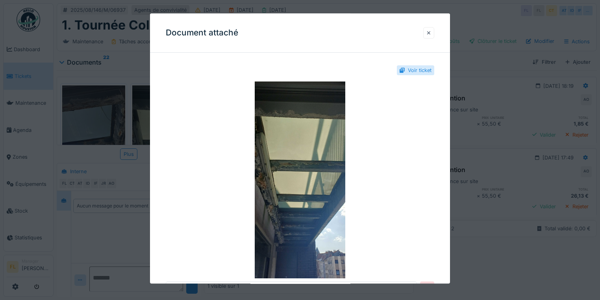
click at [429, 34] on div at bounding box center [429, 32] width 4 height 7
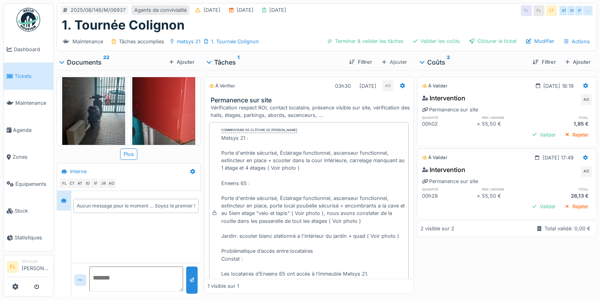
scroll to position [1449, 0]
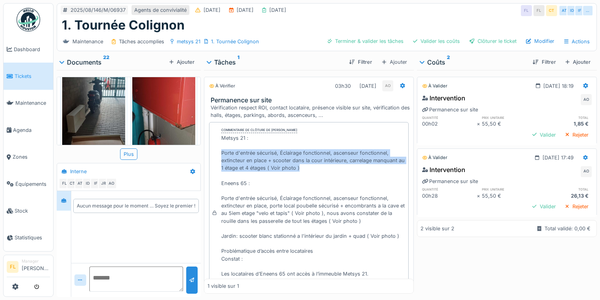
drag, startPoint x: 219, startPoint y: 153, endPoint x: 327, endPoint y: 169, distance: 109.5
click at [328, 170] on div "Commentaire de clôture de [PERSON_NAME] Metsys 21 : Porte d'entrée sécurisé, Éc…" at bounding box center [309, 213] width 200 height 182
click at [324, 169] on div "Metsys 21 : Porte d'entrée sécurisé, Éclairage fonctionnel, ascenseur fonctionn…" at bounding box center [313, 217] width 184 height 166
click at [313, 167] on div "Metsys 21 : Porte d'entrée sécurisé, Éclairage fonctionnel, ascenseur fonctionn…" at bounding box center [313, 217] width 184 height 166
drag, startPoint x: 305, startPoint y: 167, endPoint x: 216, endPoint y: 135, distance: 94.4
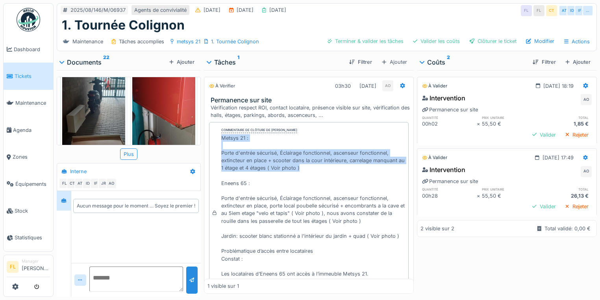
click at [216, 135] on div "Commentaire de clôture de [PERSON_NAME] Metsys 21 : Porte d'entrée sécurisé, Éc…" at bounding box center [309, 213] width 200 height 182
click at [252, 151] on div "Metsys 21 : Porte d'entrée sécurisé, Éclairage fonctionnel, ascenseur fonctionn…" at bounding box center [313, 217] width 184 height 166
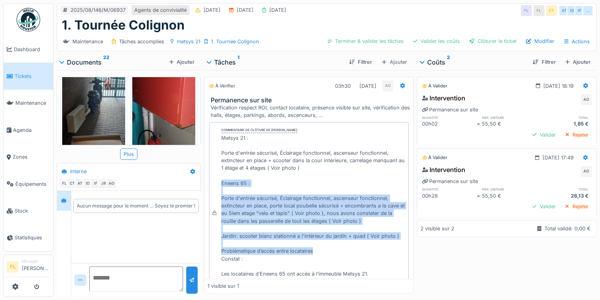
drag, startPoint x: 221, startPoint y: 186, endPoint x: 322, endPoint y: 252, distance: 120.6
click at [322, 252] on div "Metsys 21 : Porte d'entrée sécurisé, Éclairage fonctionnel, ascenseur fonctionn…" at bounding box center [313, 217] width 184 height 166
drag, startPoint x: 217, startPoint y: 178, endPoint x: 357, endPoint y: 257, distance: 160.4
click at [360, 258] on div "Commentaire de clôture de Abdelkader Ouriachi Metsys 21 : Porte d'entrée sécuri…" at bounding box center [309, 213] width 200 height 182
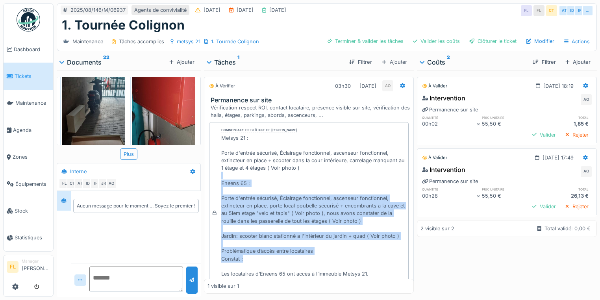
click at [331, 251] on div "Metsys 21 : Porte d'entrée sécurisé, Éclairage fonctionnel, ascenseur fonctionn…" at bounding box center [313, 217] width 184 height 166
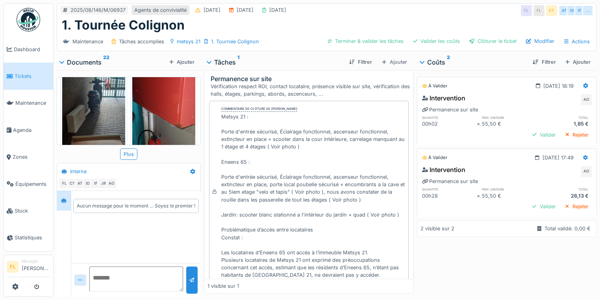
scroll to position [32, 0]
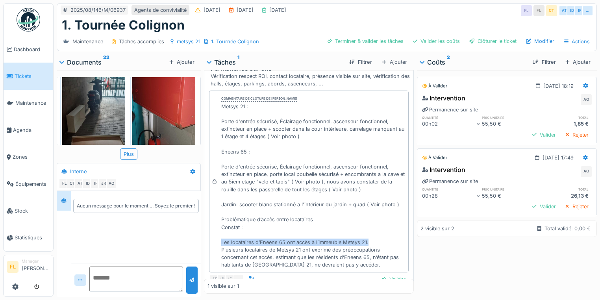
drag, startPoint x: 220, startPoint y: 243, endPoint x: 375, endPoint y: 243, distance: 155.1
click at [375, 243] on div "Metsys 21 : Porte d'entrée sécurisé, Éclairage fonctionnel, ascenseur fonctionn…" at bounding box center [313, 186] width 184 height 166
click at [372, 241] on div "Metsys 21 : Porte d'entrée sécurisé, Éclairage fonctionnel, ascenseur fonctionn…" at bounding box center [313, 186] width 184 height 166
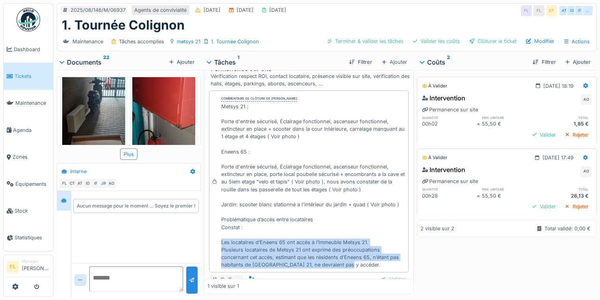
drag, startPoint x: 214, startPoint y: 243, endPoint x: 352, endPoint y: 264, distance: 139.1
click at [352, 264] on div "Commentaire de clôture de Abdelkader Ouriachi Metsys 21 : Porte d'entrée sécuri…" at bounding box center [309, 182] width 200 height 182
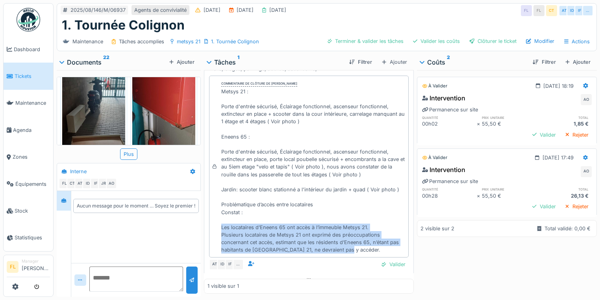
scroll to position [54, 0]
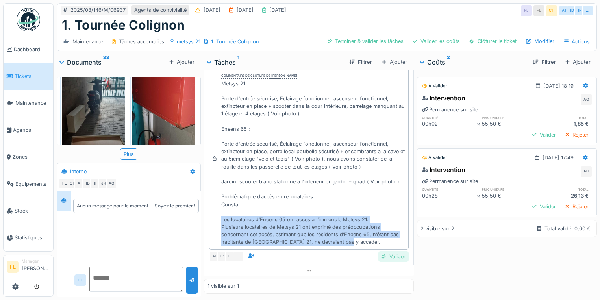
click at [379, 258] on div "Valider" at bounding box center [393, 256] width 30 height 11
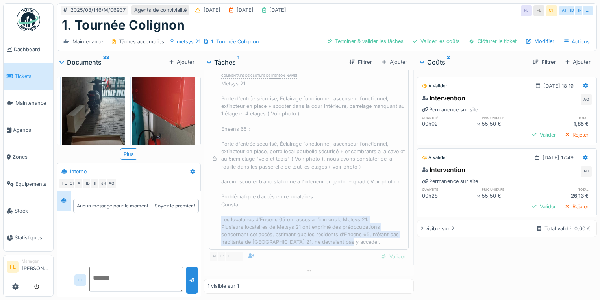
scroll to position [28, 0]
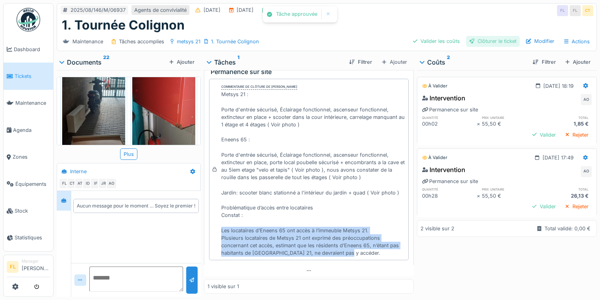
click at [484, 43] on div "Clôturer le ticket" at bounding box center [493, 41] width 54 height 11
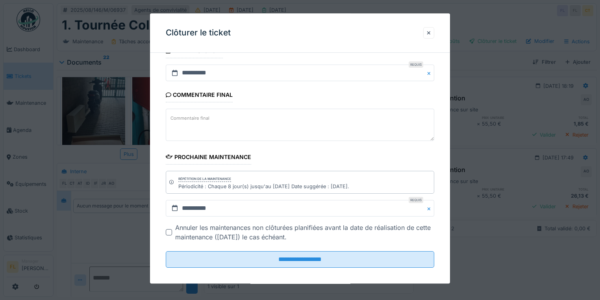
scroll to position [107, 0]
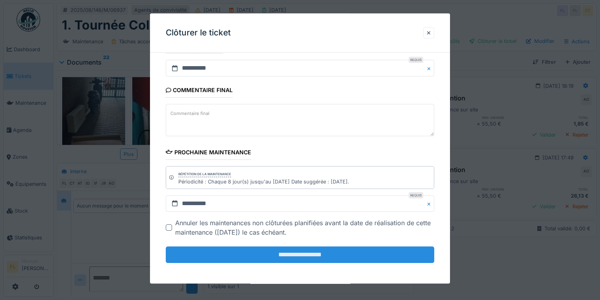
click at [358, 253] on input "**********" at bounding box center [300, 254] width 269 height 17
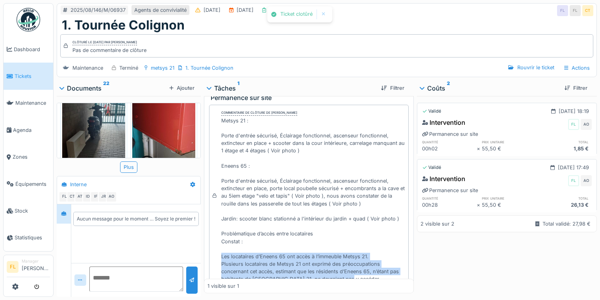
scroll to position [39, 0]
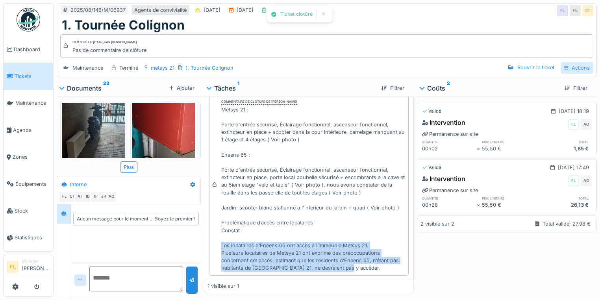
click at [573, 68] on div "Actions" at bounding box center [577, 67] width 33 height 11
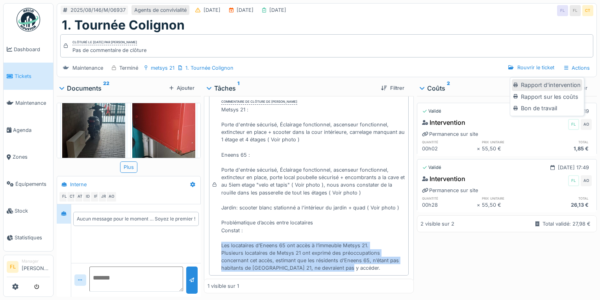
click at [542, 84] on div "Rapport d'intervention" at bounding box center [547, 85] width 70 height 12
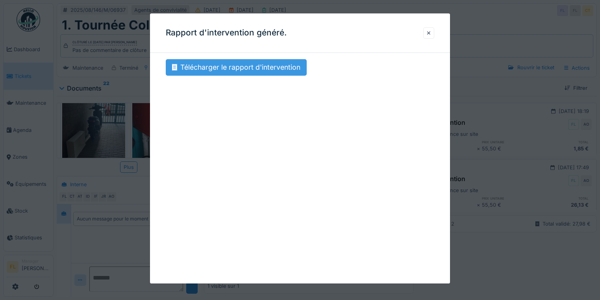
click at [243, 67] on div "Télécharger le rapport d'intervention" at bounding box center [236, 67] width 141 height 17
click at [431, 33] on div at bounding box center [429, 32] width 4 height 7
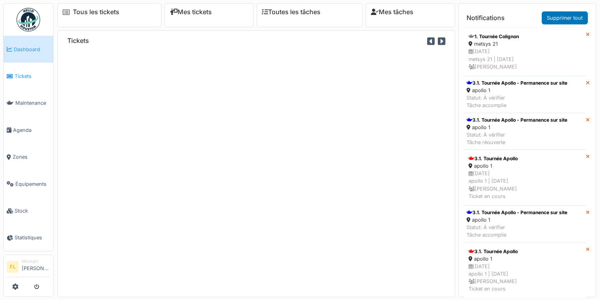
click at [17, 75] on span "Tickets" at bounding box center [32, 75] width 35 height 7
click at [24, 78] on span "Tickets" at bounding box center [32, 75] width 35 height 7
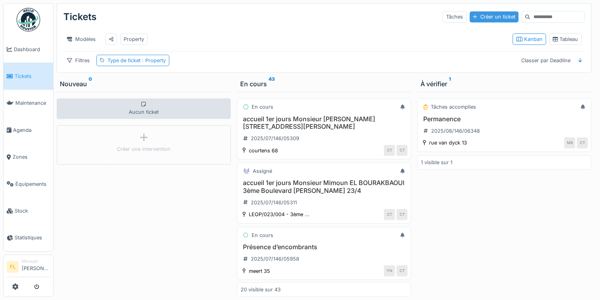
click at [474, 17] on div "Créer un ticket" at bounding box center [494, 16] width 49 height 11
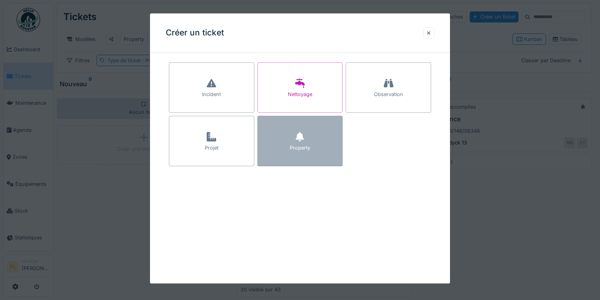
click at [293, 156] on div "Property" at bounding box center [300, 141] width 85 height 50
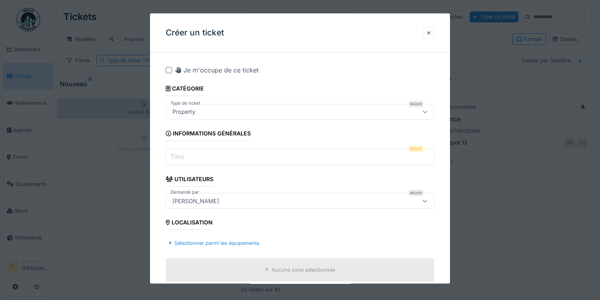
click at [216, 158] on input "Titre" at bounding box center [300, 157] width 269 height 17
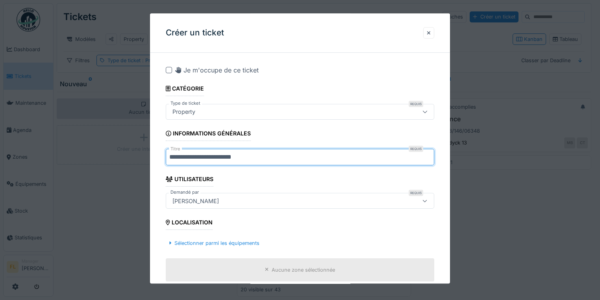
type input "**********"
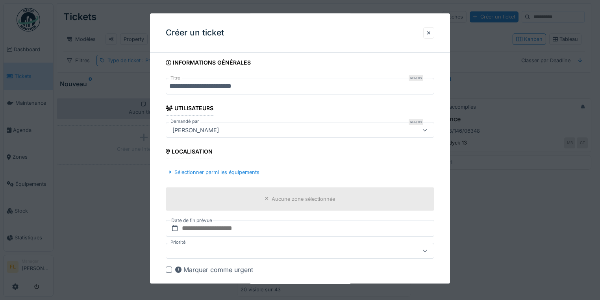
scroll to position [95, 0]
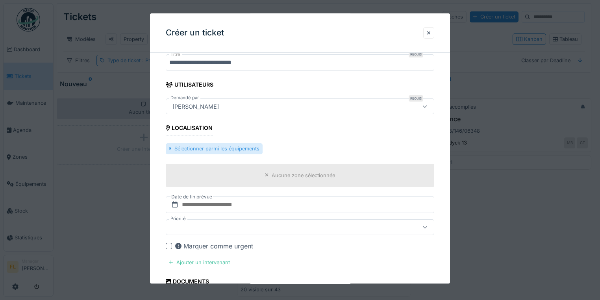
click at [173, 148] on div "Sélectionner parmi les équipements" at bounding box center [214, 149] width 97 height 11
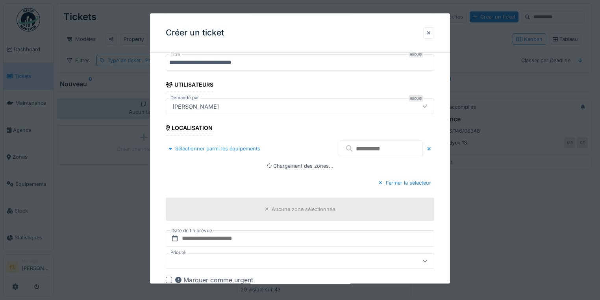
click at [369, 149] on input "text" at bounding box center [381, 149] width 83 height 17
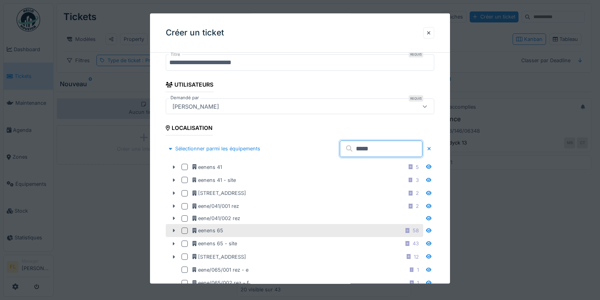
type input "****"
click at [183, 230] on div at bounding box center [185, 231] width 6 height 6
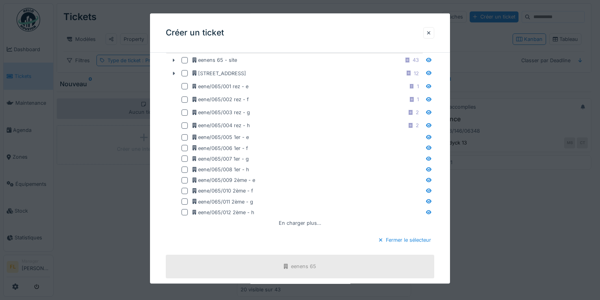
scroll to position [378, 0]
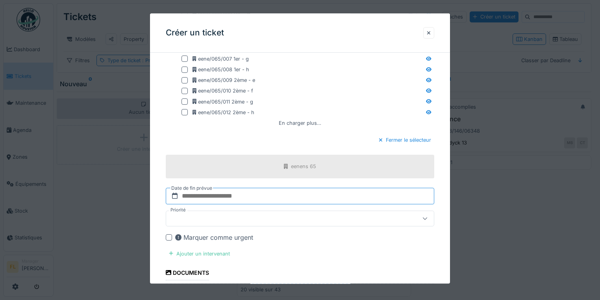
click at [223, 195] on input "text" at bounding box center [300, 196] width 269 height 17
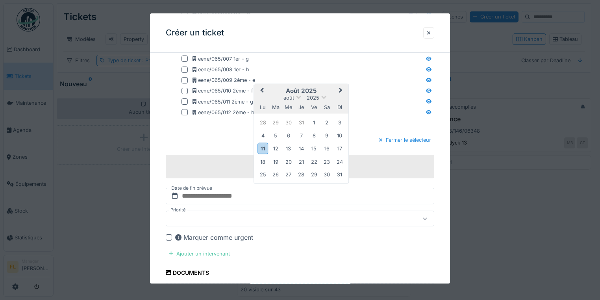
drag, startPoint x: 265, startPoint y: 146, endPoint x: 270, endPoint y: 145, distance: 5.3
click at [265, 146] on div "11" at bounding box center [263, 148] width 11 height 11
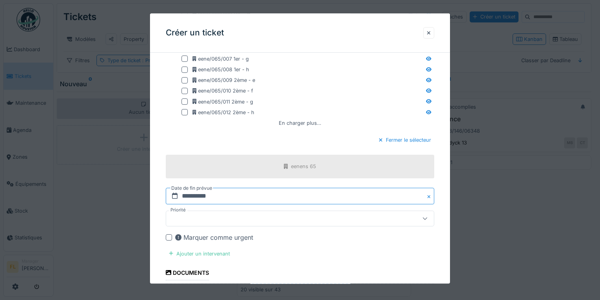
click at [211, 192] on input "**********" at bounding box center [300, 196] width 269 height 17
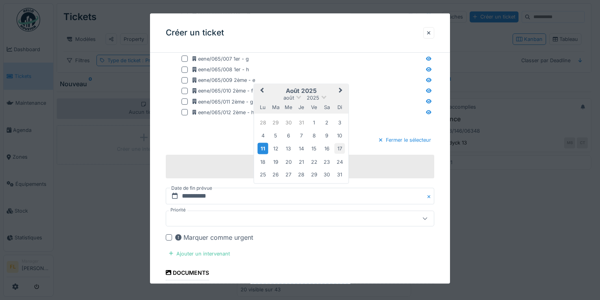
click at [340, 143] on div "17" at bounding box center [339, 148] width 11 height 11
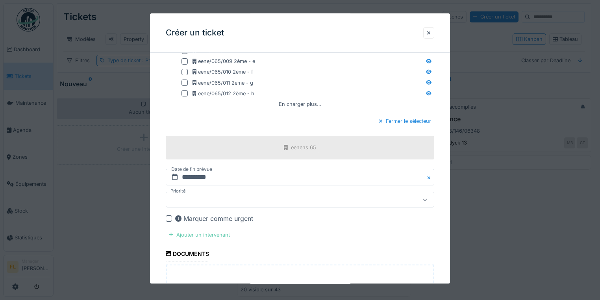
scroll to position [441, 0]
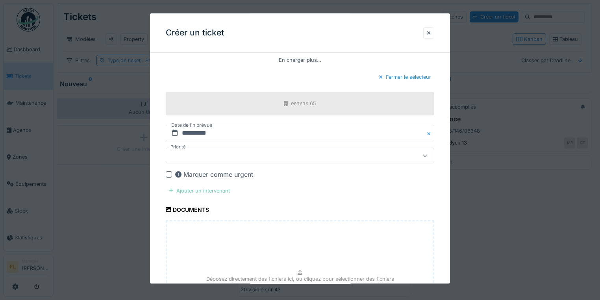
click at [197, 188] on div "Ajouter un intervenant" at bounding box center [199, 190] width 67 height 11
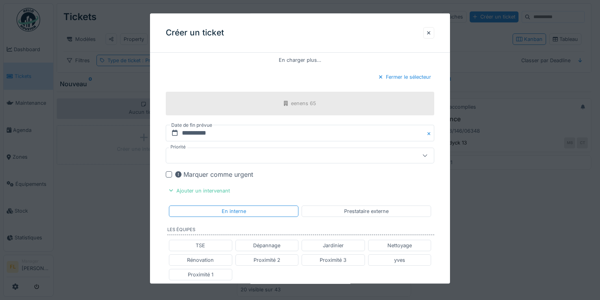
click at [339, 174] on div "Marquer comme urgent" at bounding box center [304, 174] width 259 height 9
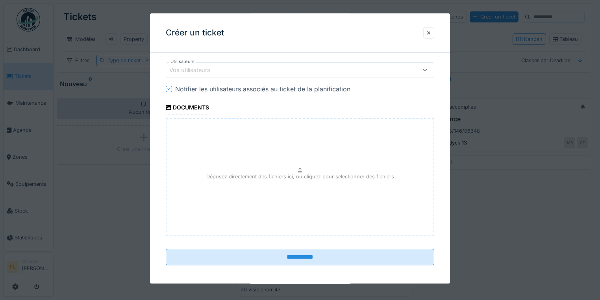
scroll to position [669, 0]
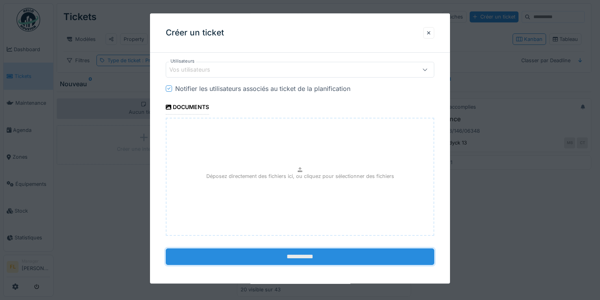
click at [292, 253] on input "**********" at bounding box center [300, 257] width 269 height 17
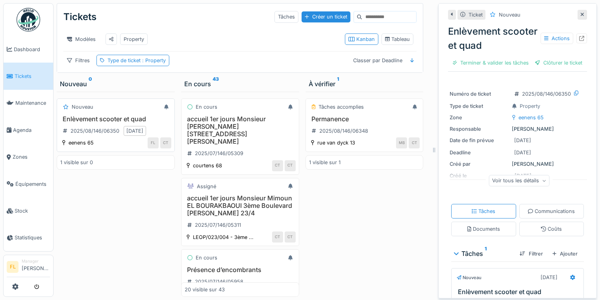
click at [94, 120] on h3 "Enlèvement scooter et quad" at bounding box center [115, 118] width 111 height 7
click at [579, 36] on icon at bounding box center [581, 38] width 5 height 5
click at [347, 235] on div "Tâches accomplies Permanence 2025/08/146/06348 rue van dyck 13 MB CT 1 visible …" at bounding box center [365, 194] width 118 height 205
click at [31, 102] on span "Maintenance" at bounding box center [32, 102] width 35 height 7
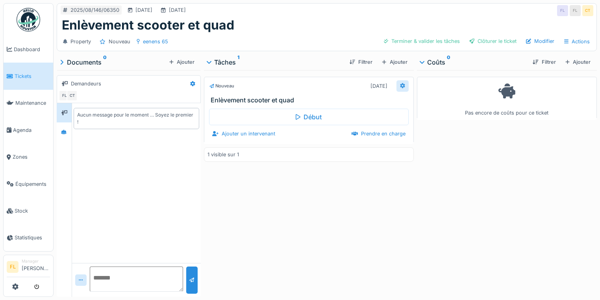
click at [402, 82] on div at bounding box center [402, 85] width 5 height 7
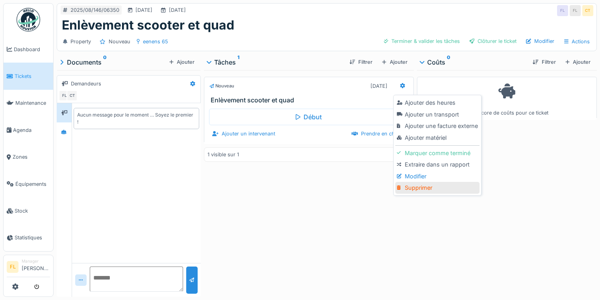
click at [421, 185] on div "Supprimer" at bounding box center [437, 188] width 84 height 12
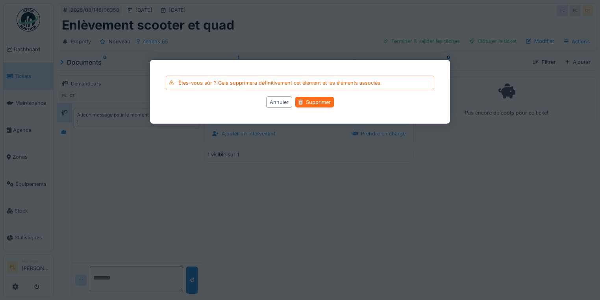
click at [314, 100] on div "Supprimer" at bounding box center [314, 102] width 39 height 11
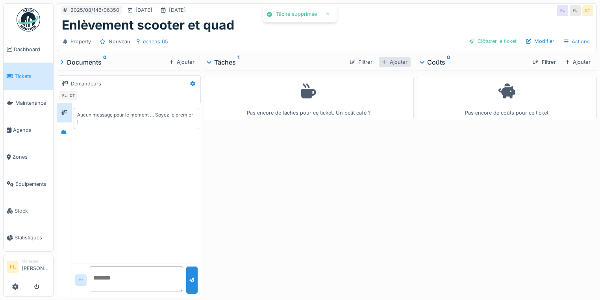
click at [391, 63] on div "Ajouter" at bounding box center [395, 62] width 32 height 11
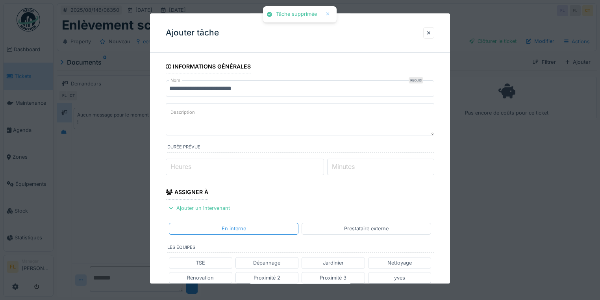
click at [227, 114] on textarea "Description" at bounding box center [300, 119] width 269 height 32
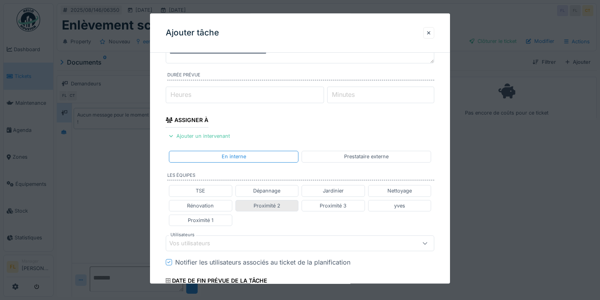
scroll to position [95, 0]
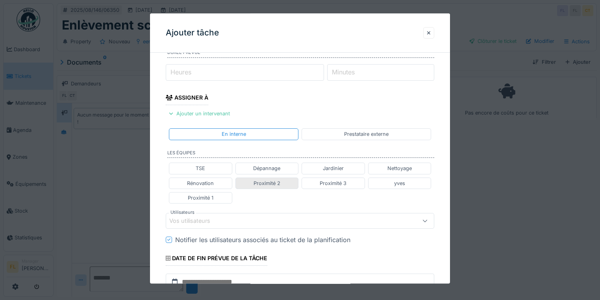
type textarea "**********"
drag, startPoint x: 276, startPoint y: 181, endPoint x: 249, endPoint y: 214, distance: 42.0
click at [272, 182] on div "Proximité 2" at bounding box center [267, 183] width 27 height 7
type input "**********"
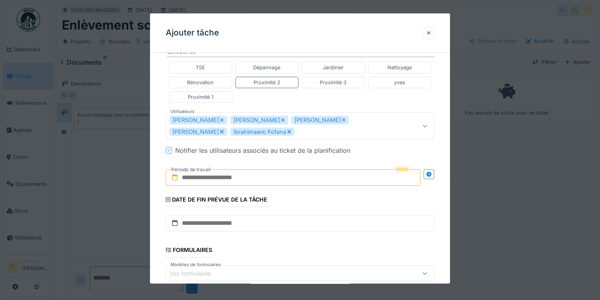
scroll to position [221, 0]
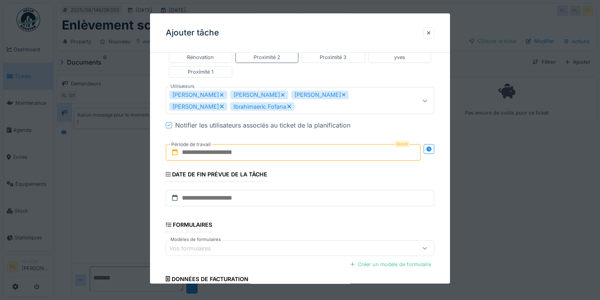
click at [224, 154] on input "text" at bounding box center [293, 152] width 255 height 17
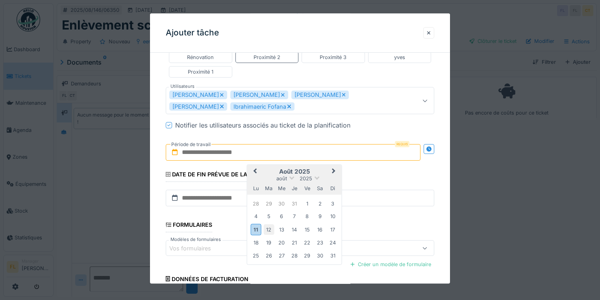
drag, startPoint x: 257, startPoint y: 229, endPoint x: 266, endPoint y: 230, distance: 9.5
click at [258, 229] on div "11" at bounding box center [256, 229] width 11 height 11
click at [332, 228] on div "17" at bounding box center [332, 229] width 11 height 11
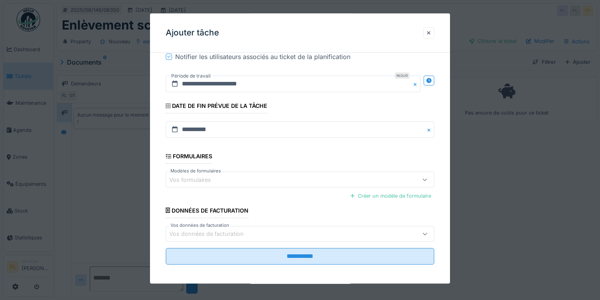
scroll to position [289, 0]
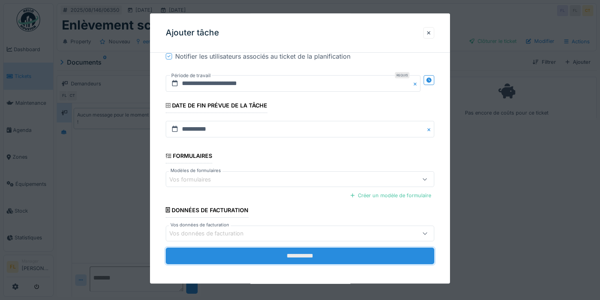
click at [290, 255] on input "**********" at bounding box center [300, 256] width 269 height 17
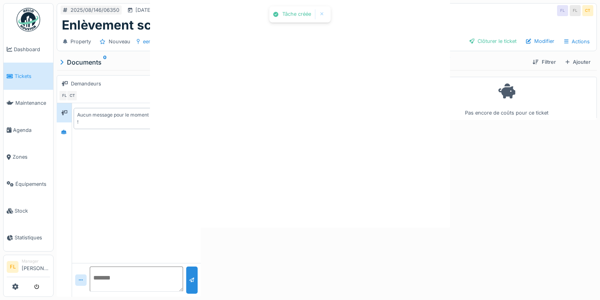
scroll to position [0, 0]
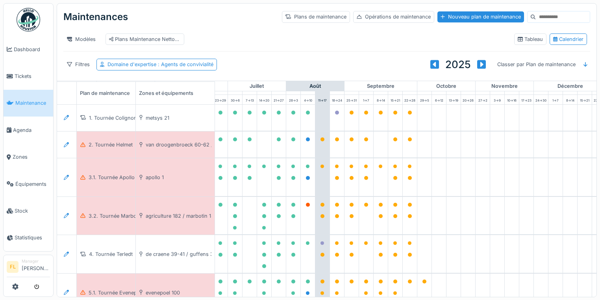
scroll to position [0, 386]
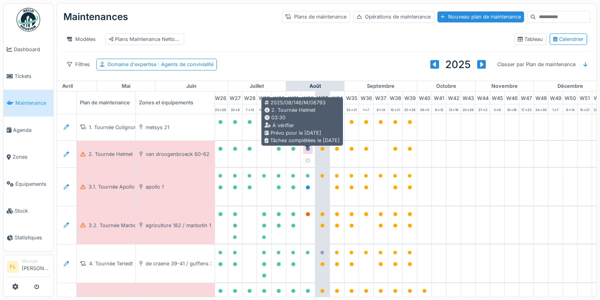
click at [307, 151] on icon at bounding box center [308, 149] width 4 height 4
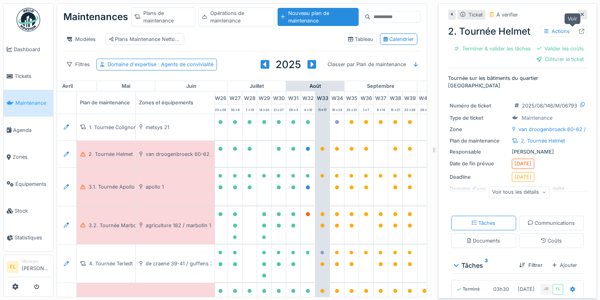
click at [579, 33] on icon at bounding box center [581, 31] width 5 height 5
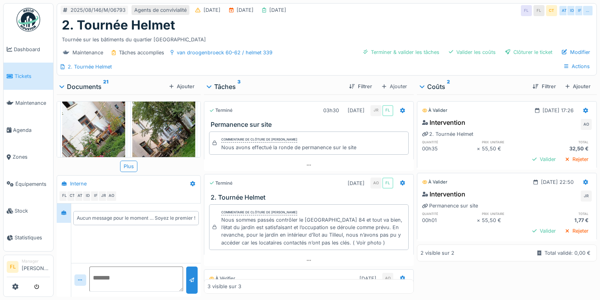
scroll to position [189, 0]
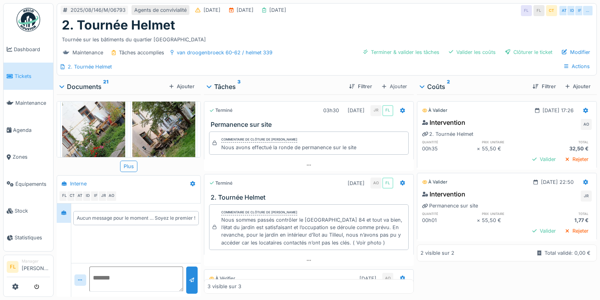
click at [94, 133] on img at bounding box center [93, 146] width 63 height 137
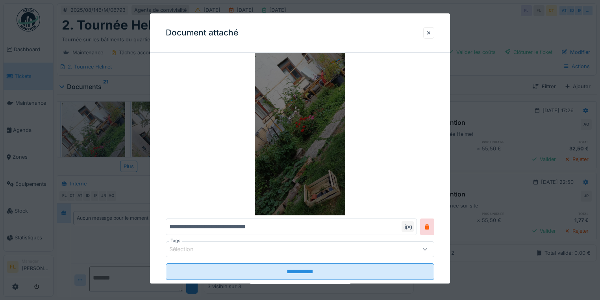
scroll to position [81, 0]
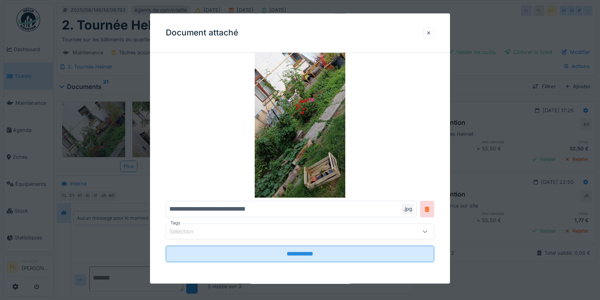
click at [431, 32] on div at bounding box center [429, 32] width 4 height 7
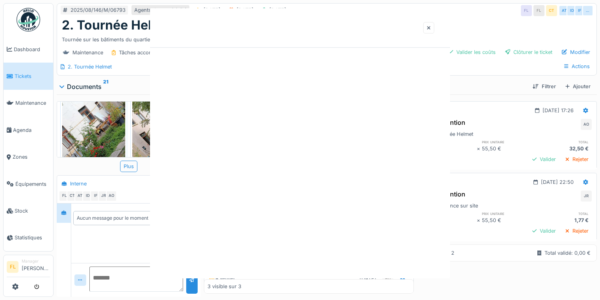
scroll to position [0, 0]
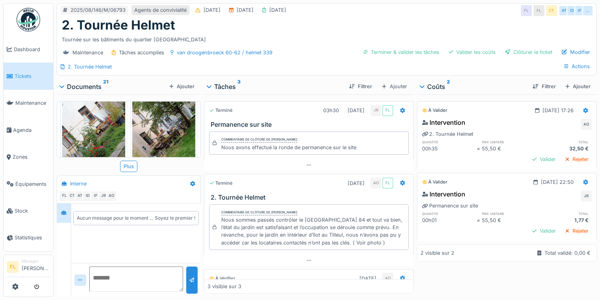
click at [160, 132] on img at bounding box center [163, 146] width 63 height 137
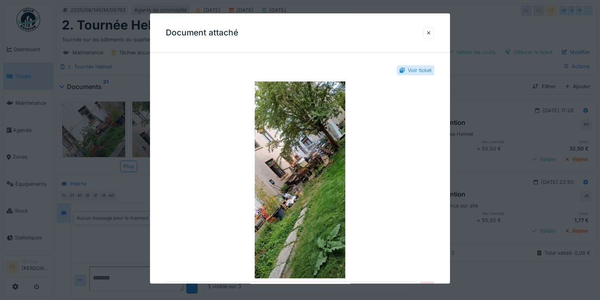
drag, startPoint x: 433, startPoint y: 34, endPoint x: 285, endPoint y: 82, distance: 155.5
click at [431, 35] on div at bounding box center [429, 32] width 4 height 7
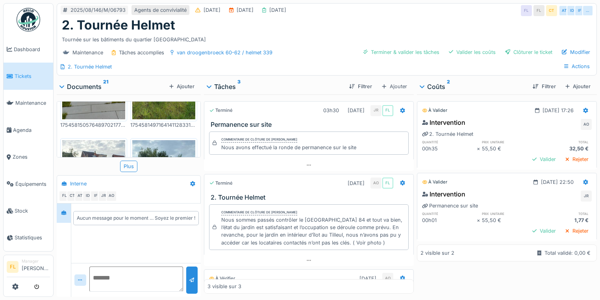
scroll to position [1398, 0]
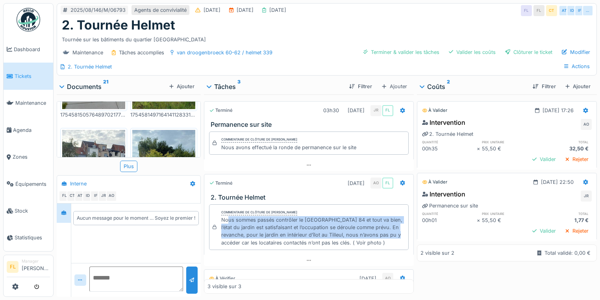
drag, startPoint x: 227, startPoint y: 220, endPoint x: 394, endPoint y: 231, distance: 167.3
click at [395, 231] on div "Nous sommes passés contrôler le Jardin du Séverin 84 et tout va bien, l’état du…" at bounding box center [313, 231] width 184 height 30
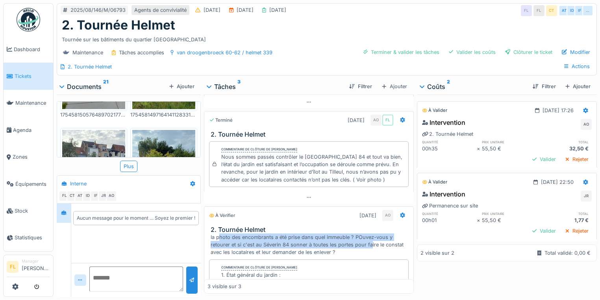
drag, startPoint x: 226, startPoint y: 239, endPoint x: 369, endPoint y: 243, distance: 143.0
click at [369, 243] on div "la photo des encombrants a été prise dans quel immeuble ? POuvez-vous y retoure…" at bounding box center [311, 245] width 200 height 23
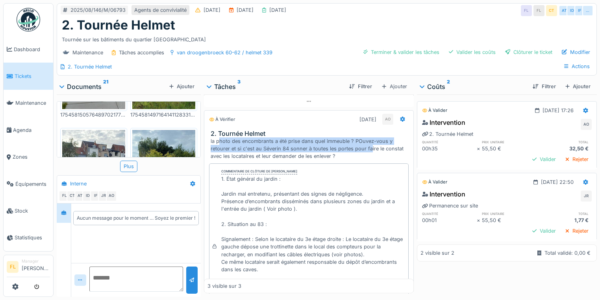
scroll to position [174, 0]
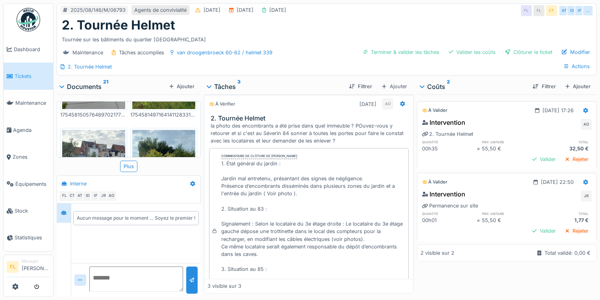
drag, startPoint x: 382, startPoint y: 125, endPoint x: 339, endPoint y: 129, distance: 43.1
click at [381, 126] on div "la photo des encombrants a été prise dans quel immeuble ? POuvez-vous y retoure…" at bounding box center [311, 133] width 200 height 23
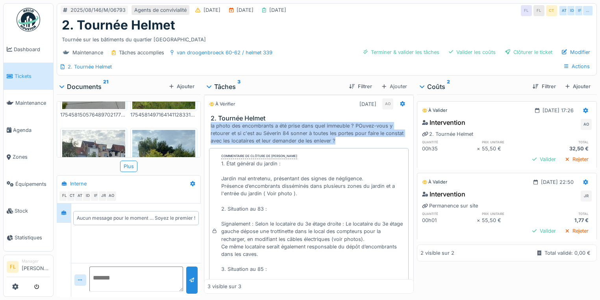
drag, startPoint x: 221, startPoint y: 121, endPoint x: 334, endPoint y: 134, distance: 113.4
click at [334, 134] on div "2. Tournée Helmet la photo des encombrants a été prise dans quel immeuble ? POu…" at bounding box center [308, 130] width 209 height 30
click at [334, 134] on div "la photo des encombrants a été prise dans quel immeuble ? POuvez-vous y retoure…" at bounding box center [311, 133] width 200 height 23
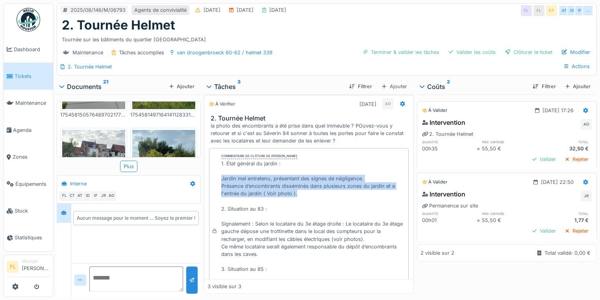
drag, startPoint x: 220, startPoint y: 174, endPoint x: 365, endPoint y: 187, distance: 146.3
click at [365, 187] on div "1. État général du jardin : Jardin mal entretenu, présentant des signes de négl…" at bounding box center [313, 235] width 184 height 151
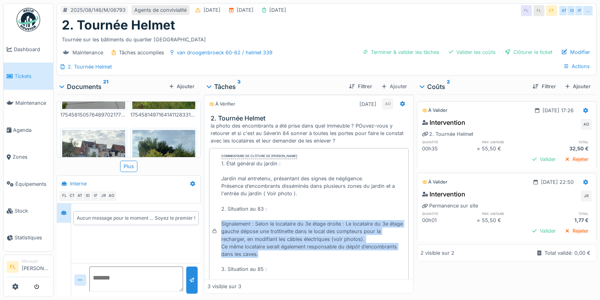
drag, startPoint x: 217, startPoint y: 219, endPoint x: 271, endPoint y: 250, distance: 61.5
click at [271, 250] on div "Commentaire de clôture de Abdelkader Ouriachi 1. État général du jardin : Jardi…" at bounding box center [309, 231] width 200 height 167
click at [271, 250] on div "1. État général du jardin : Jardin mal entretenu, présentant des signes de négl…" at bounding box center [313, 235] width 184 height 151
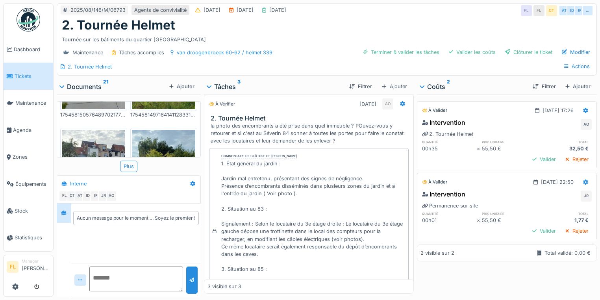
click at [261, 250] on div "1. État général du jardin : Jardin mal entretenu, présentant des signes de négl…" at bounding box center [313, 235] width 184 height 151
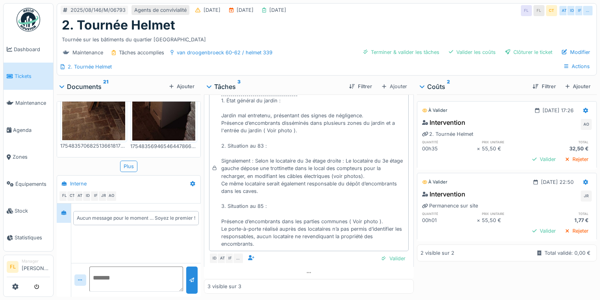
scroll to position [1083, 0]
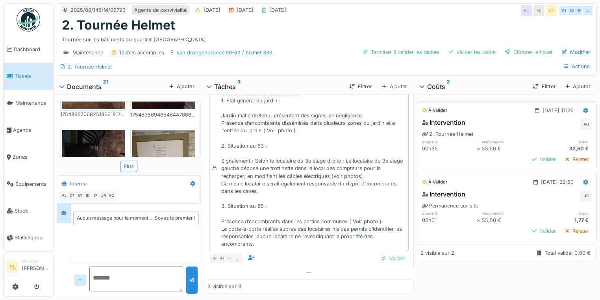
click at [94, 130] on img at bounding box center [93, 198] width 63 height 137
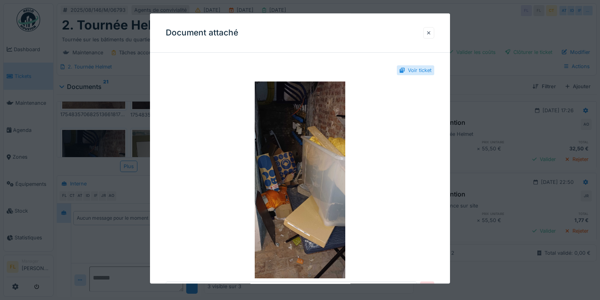
click at [434, 33] on div at bounding box center [428, 32] width 11 height 11
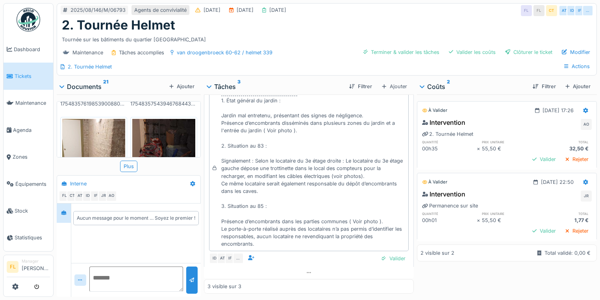
scroll to position [926, 0]
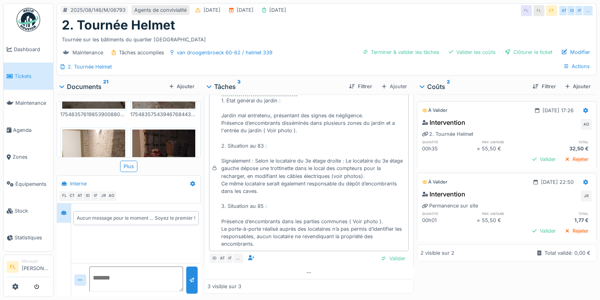
click at [161, 130] on img at bounding box center [163, 198] width 63 height 137
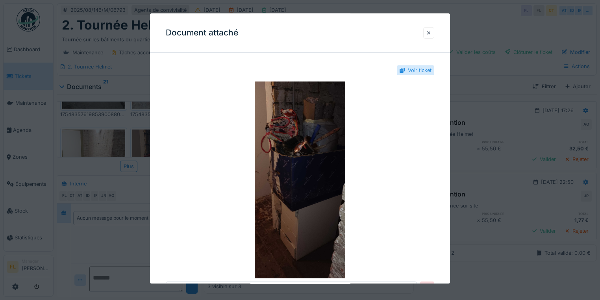
click at [433, 32] on div at bounding box center [428, 32] width 11 height 11
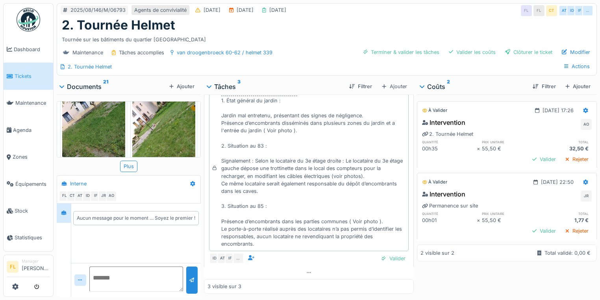
scroll to position [239, 0]
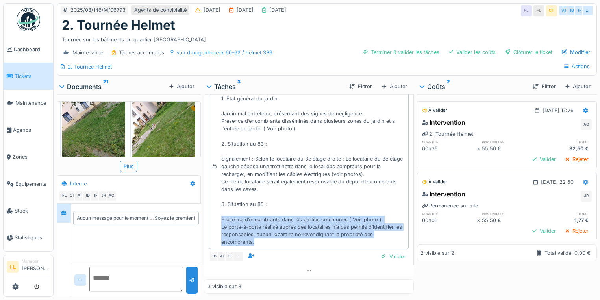
drag, startPoint x: 221, startPoint y: 211, endPoint x: 270, endPoint y: 237, distance: 54.9
click at [270, 237] on div "1. État général du jardin : Jardin mal entretenu, présentant des signes de négl…" at bounding box center [313, 170] width 184 height 151
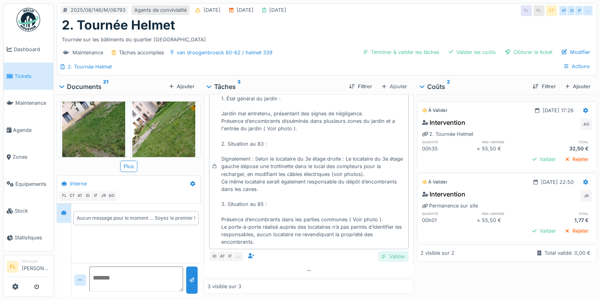
drag, startPoint x: 385, startPoint y: 255, endPoint x: 383, endPoint y: 246, distance: 8.5
click at [385, 254] on div "Valider" at bounding box center [393, 256] width 30 height 11
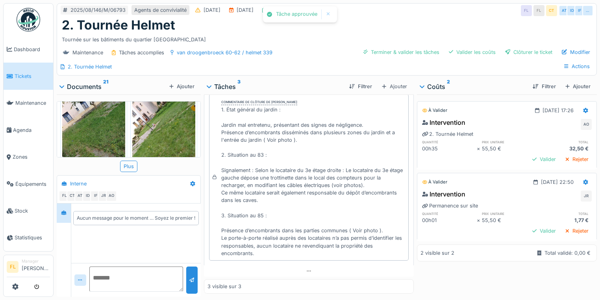
scroll to position [192, 0]
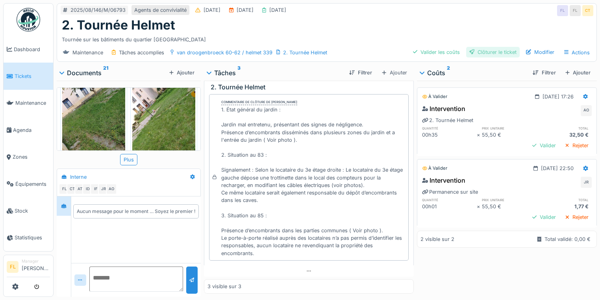
click at [480, 50] on div "Clôturer le ticket" at bounding box center [493, 52] width 54 height 11
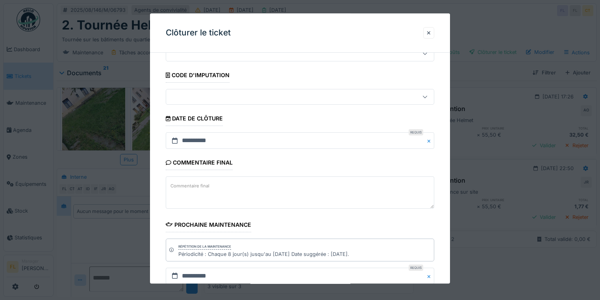
scroll to position [107, 0]
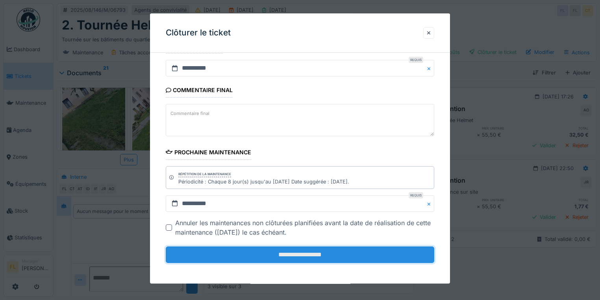
drag, startPoint x: 354, startPoint y: 258, endPoint x: 200, endPoint y: 195, distance: 166.2
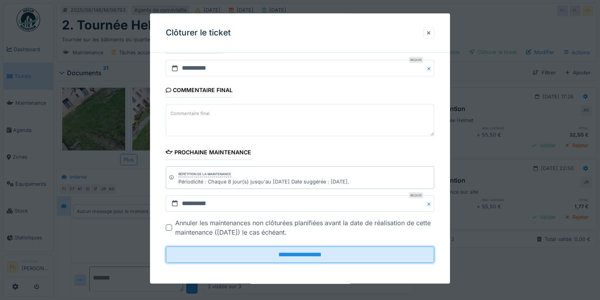
click at [353, 258] on input "**********" at bounding box center [300, 254] width 269 height 17
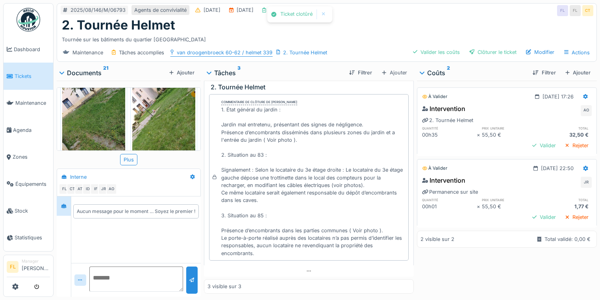
scroll to position [217, 0]
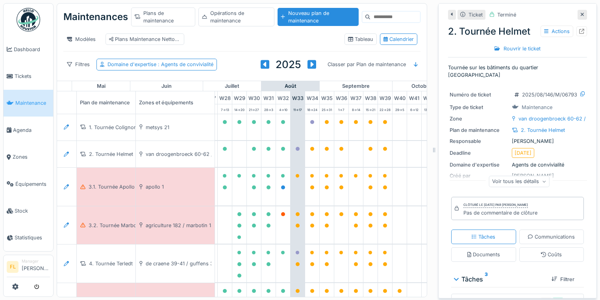
scroll to position [0, 474]
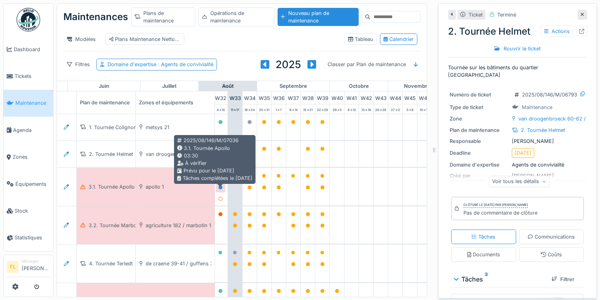
click at [220, 189] on icon at bounding box center [221, 187] width 4 height 4
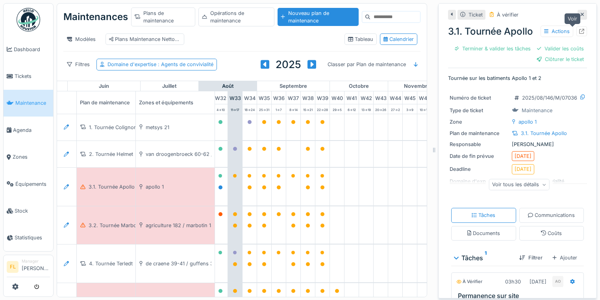
click at [579, 31] on icon at bounding box center [581, 31] width 5 height 5
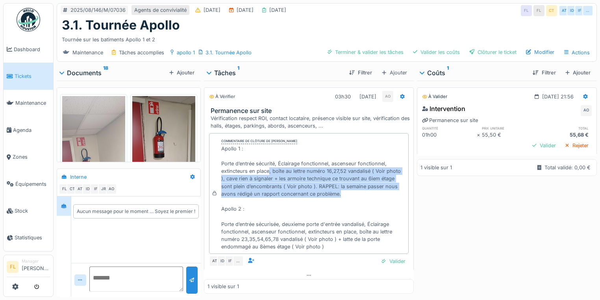
drag, startPoint x: 268, startPoint y: 170, endPoint x: 395, endPoint y: 195, distance: 129.1
click at [395, 195] on div "Apollo 1 : Porte d’entrée sécurité, Éclairage fonctionnel, ascenseur fonctionne…" at bounding box center [313, 198] width 184 height 106
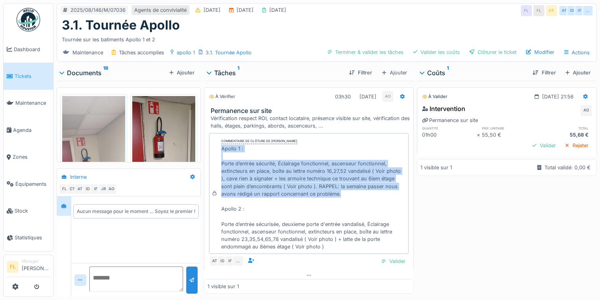
drag, startPoint x: 350, startPoint y: 196, endPoint x: 219, endPoint y: 148, distance: 139.6
click at [221, 150] on div "Apollo 1 : Porte d’entrée sécurité, Éclairage fonctionnel, ascenseur fonctionne…" at bounding box center [313, 198] width 184 height 106
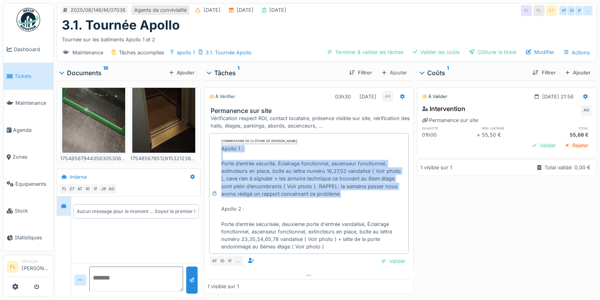
scroll to position [252, 0]
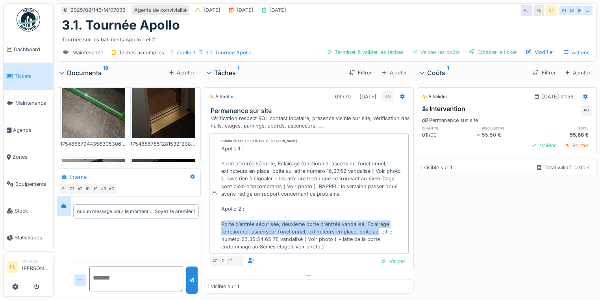
drag, startPoint x: 221, startPoint y: 224, endPoint x: 374, endPoint y: 230, distance: 152.9
click at [374, 230] on div "Apollo 1 : Porte d’entrée sécurité, Éclairage fonctionnel, ascenseur fonctionne…" at bounding box center [313, 198] width 184 height 106
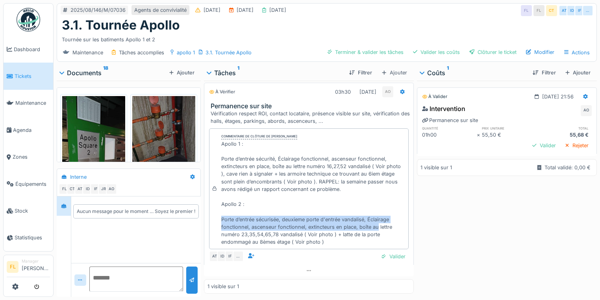
scroll to position [567, 0]
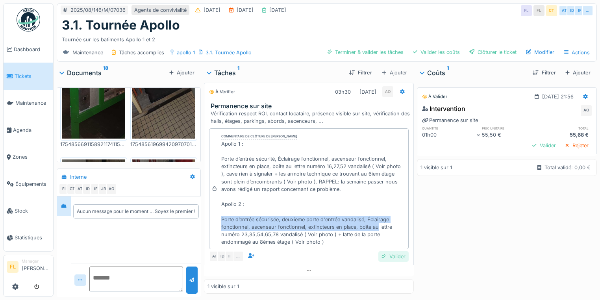
click at [380, 257] on div "Valider" at bounding box center [393, 256] width 30 height 11
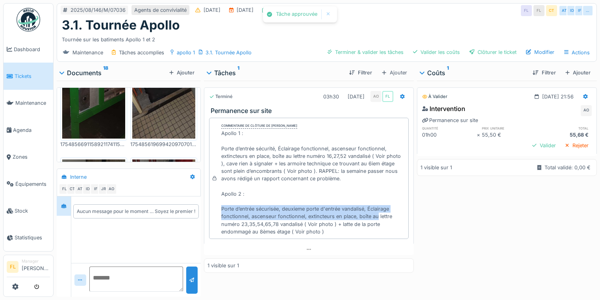
scroll to position [0, 0]
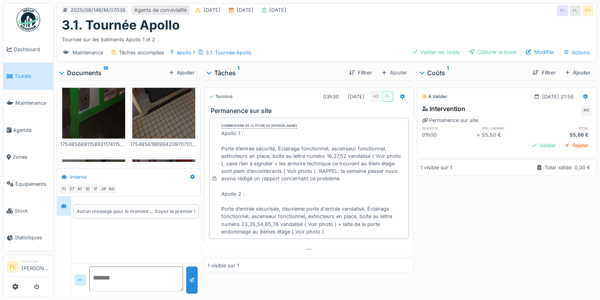
drag, startPoint x: 486, startPoint y: 230, endPoint x: 511, endPoint y: 121, distance: 111.9
click at [489, 228] on div "À valider [DATE] 21:56 Intervention AO Permanence sur site quantité prix unitai…" at bounding box center [507, 187] width 180 height 213
drag, startPoint x: 271, startPoint y: 161, endPoint x: 268, endPoint y: 172, distance: 10.9
click at [268, 172] on div "Apollo 1 : Porte d’entrée sécurité, Éclairage fonctionnel, ascenseur fonctionne…" at bounding box center [313, 183] width 184 height 106
copy div "les armoire technique ce trouvant au 6iem étage sont plein d’encombrants"
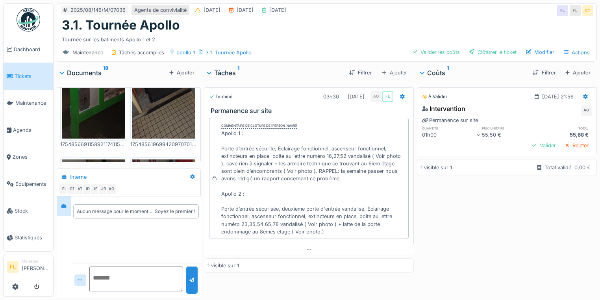
click at [249, 149] on div "Apollo 1 : Porte d’entrée sécurité, Éclairage fonctionnel, ascenseur fonctionne…" at bounding box center [313, 183] width 184 height 106
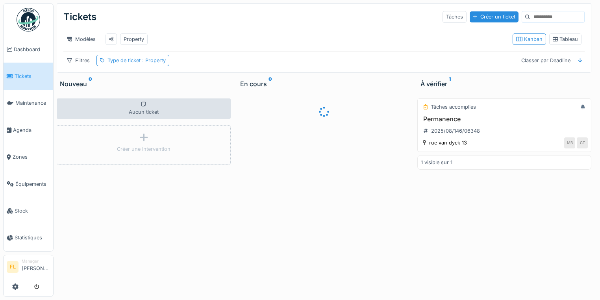
click at [470, 19] on div "Créer un ticket" at bounding box center [494, 16] width 49 height 11
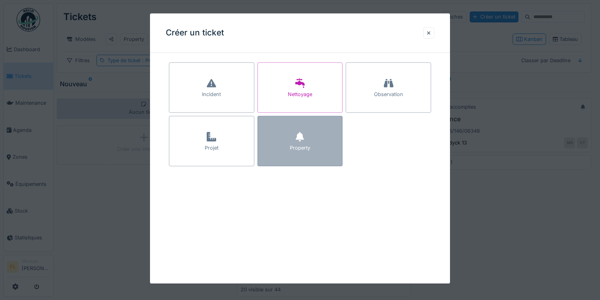
click at [312, 148] on div "Property" at bounding box center [300, 141] width 85 height 50
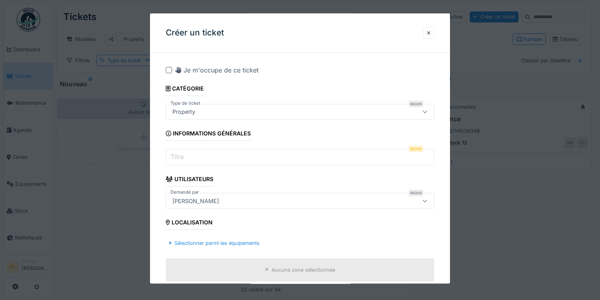
click at [221, 159] on input "Titre" at bounding box center [300, 157] width 269 height 17
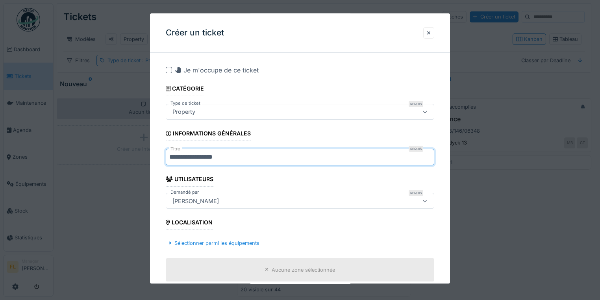
type input "**********"
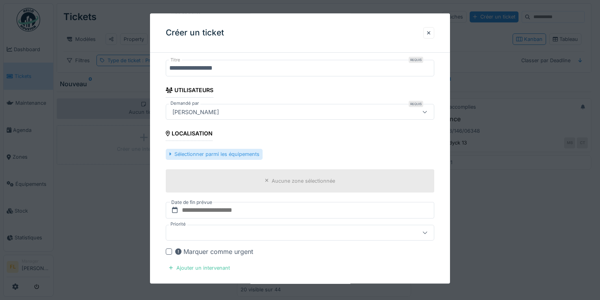
scroll to position [95, 0]
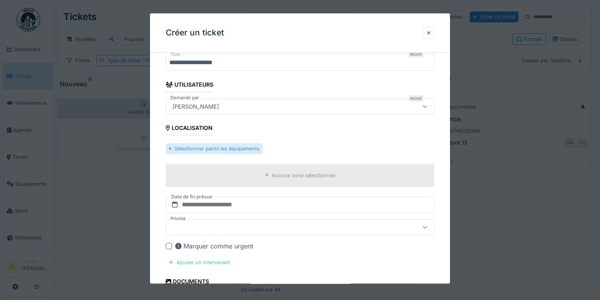
click at [203, 148] on div "Sélectionner parmi les équipements" at bounding box center [214, 149] width 97 height 11
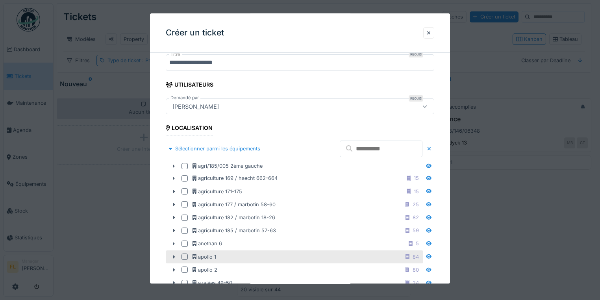
click at [183, 256] on div at bounding box center [185, 257] width 6 height 6
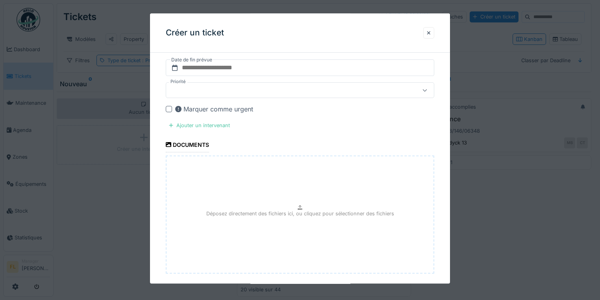
scroll to position [536, 0]
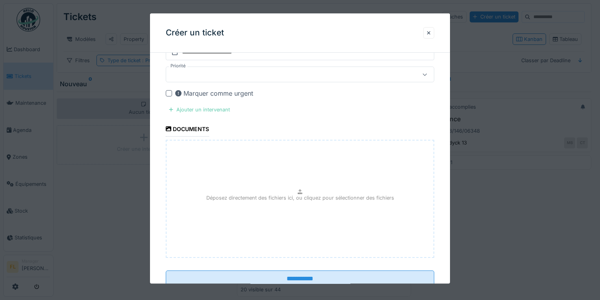
click at [189, 109] on div "Ajouter un intervenant" at bounding box center [199, 110] width 67 height 11
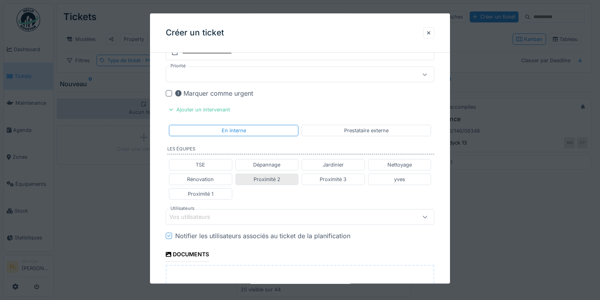
click at [259, 176] on div "Proximité 2" at bounding box center [267, 179] width 27 height 7
type input "**********"
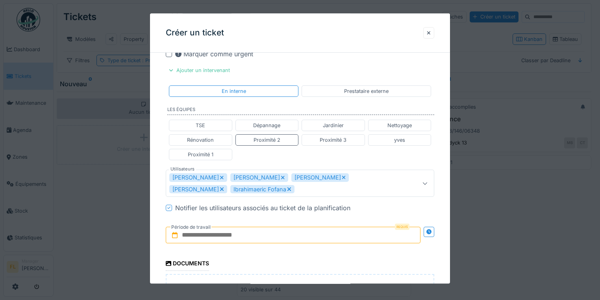
scroll to position [730, 0]
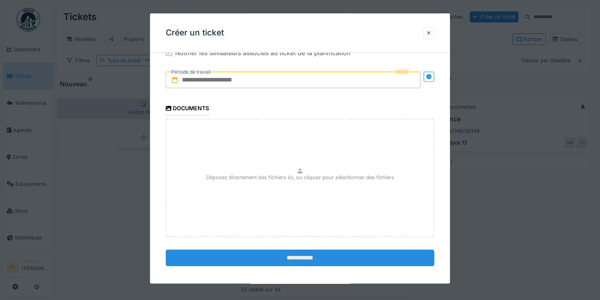
click at [323, 252] on input "**********" at bounding box center [300, 258] width 269 height 17
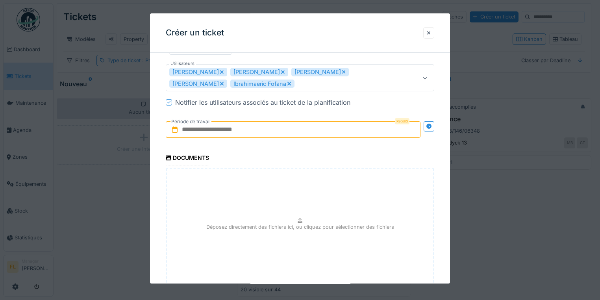
scroll to position [667, 0]
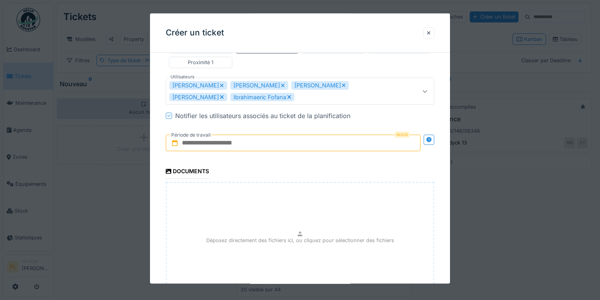
drag, startPoint x: 231, startPoint y: 141, endPoint x: 262, endPoint y: 146, distance: 31.7
click at [232, 141] on input "text" at bounding box center [293, 143] width 255 height 17
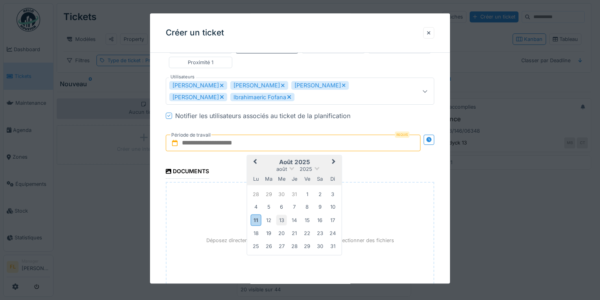
click at [282, 218] on div "13" at bounding box center [281, 220] width 11 height 11
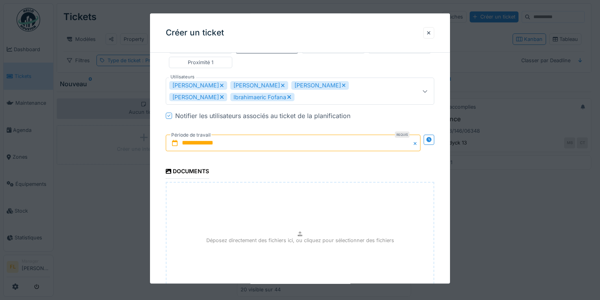
click at [232, 141] on input "**********" at bounding box center [293, 143] width 255 height 17
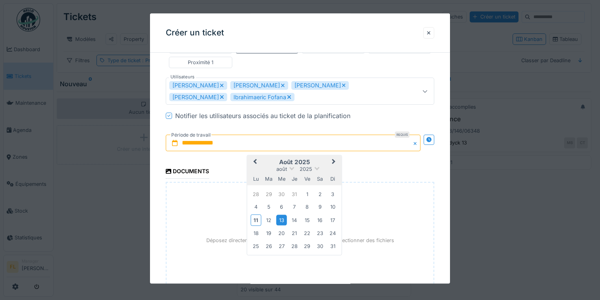
click at [280, 215] on div "13" at bounding box center [281, 220] width 11 height 11
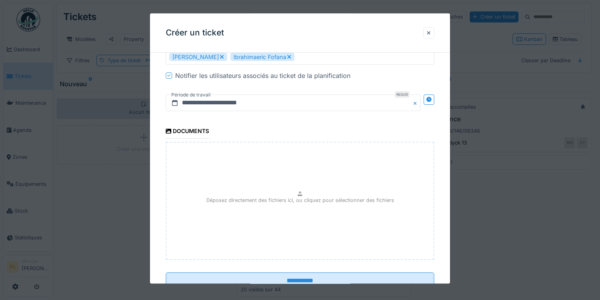
scroll to position [730, 0]
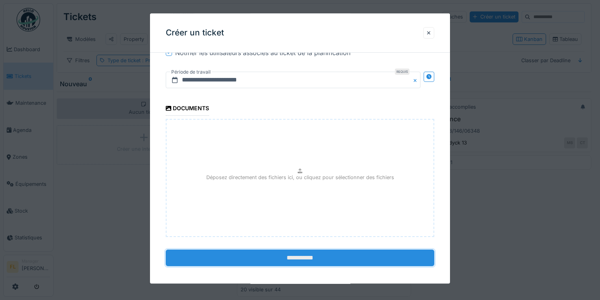
click at [291, 257] on input "**********" at bounding box center [300, 258] width 269 height 17
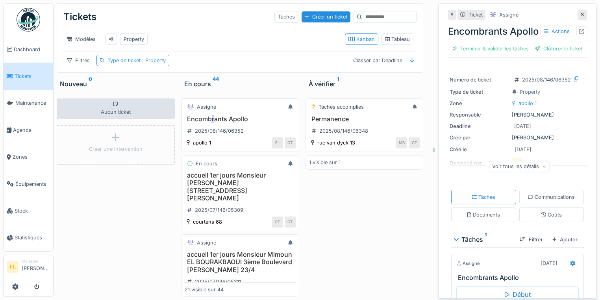
click at [211, 122] on h3 "Encombrants Apollo" at bounding box center [240, 118] width 111 height 7
click at [212, 121] on h3 "Encombrants Apollo" at bounding box center [240, 118] width 111 height 7
click at [579, 34] on icon at bounding box center [581, 31] width 5 height 5
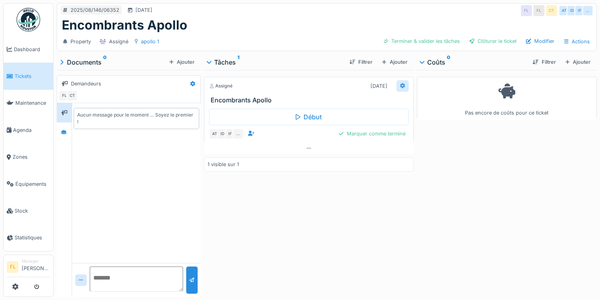
click at [400, 86] on icon at bounding box center [402, 85] width 5 height 5
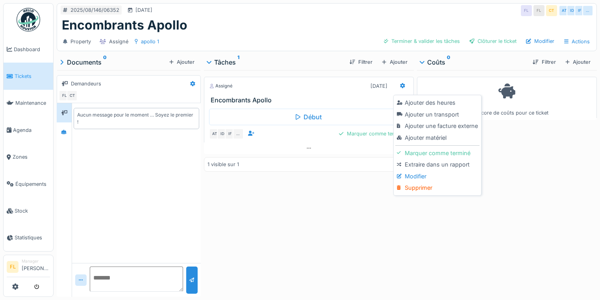
click at [414, 189] on div "Supprimer" at bounding box center [437, 188] width 84 height 12
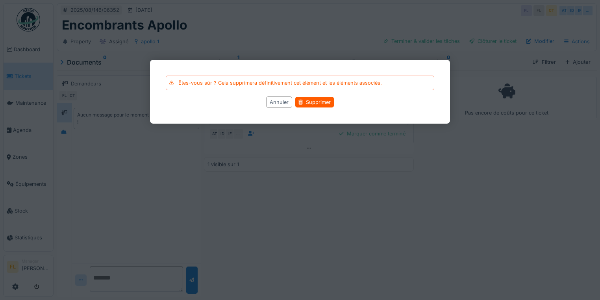
drag, startPoint x: 322, startPoint y: 101, endPoint x: 335, endPoint y: 93, distance: 15.5
click at [322, 100] on div "Supprimer" at bounding box center [314, 102] width 39 height 11
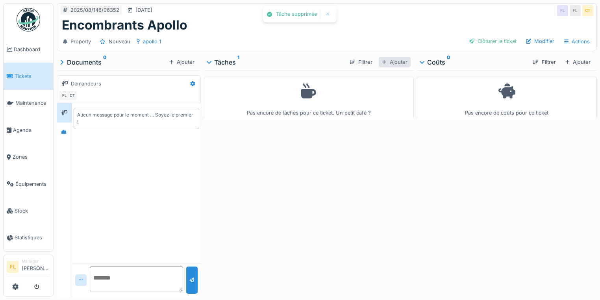
drag, startPoint x: 384, startPoint y: 54, endPoint x: 391, endPoint y: 59, distance: 7.9
click at [385, 55] on div "Tâches 1 Filtrer Ajouter" at bounding box center [309, 62] width 210 height 16
click at [391, 60] on div "Ajouter" at bounding box center [395, 62] width 32 height 11
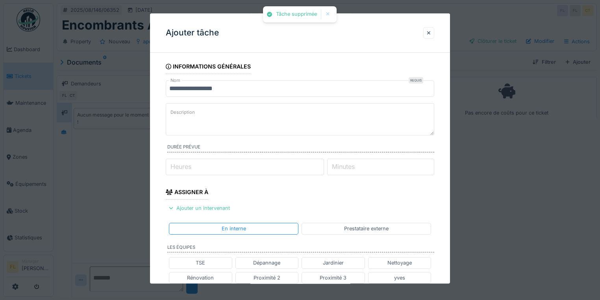
drag, startPoint x: 184, startPoint y: 115, endPoint x: 187, endPoint y: 110, distance: 5.5
click at [185, 114] on label "Description" at bounding box center [183, 113] width 28 height 10
click at [185, 114] on textarea "Description" at bounding box center [300, 119] width 269 height 32
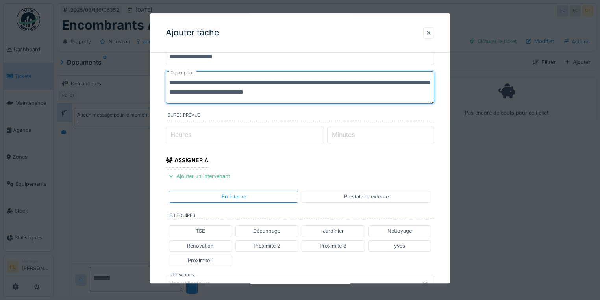
scroll to position [95, 0]
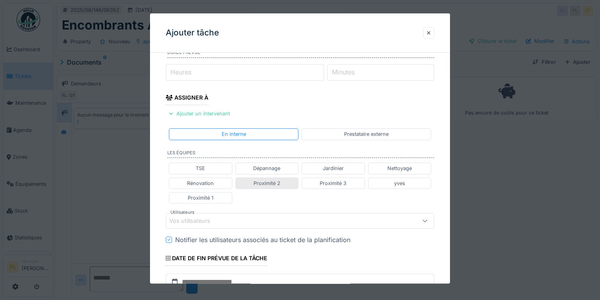
type textarea "**********"
click at [267, 180] on div "Proximité 2" at bounding box center [267, 183] width 27 height 7
type input "**********"
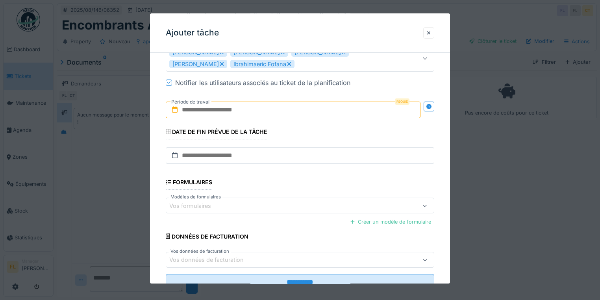
scroll to position [289, 0]
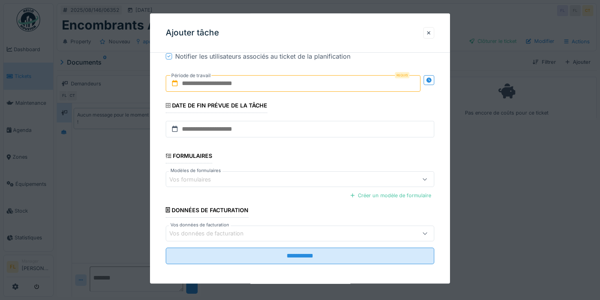
drag, startPoint x: 214, startPoint y: 85, endPoint x: 227, endPoint y: 90, distance: 14.0
click at [214, 85] on input "text" at bounding box center [293, 83] width 255 height 17
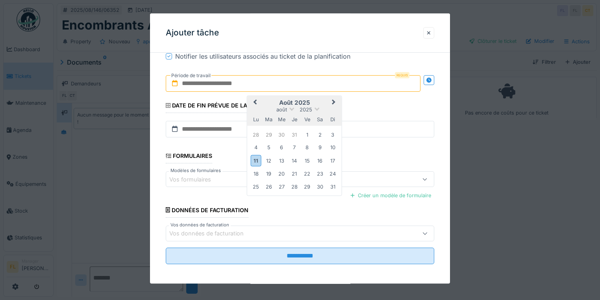
drag, startPoint x: 259, startPoint y: 160, endPoint x: 313, endPoint y: 166, distance: 54.7
click at [259, 159] on div "11" at bounding box center [256, 160] width 11 height 11
click at [333, 159] on div "17" at bounding box center [332, 161] width 11 height 11
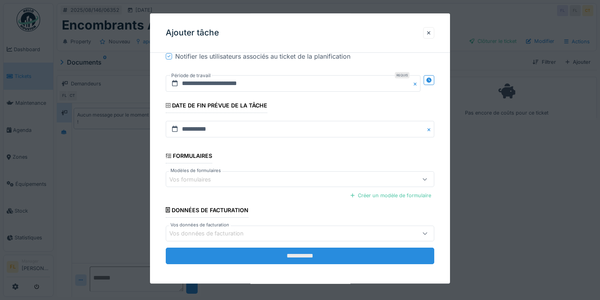
click at [300, 254] on input "**********" at bounding box center [300, 256] width 269 height 17
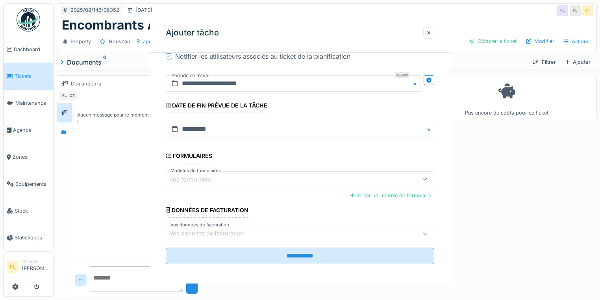
scroll to position [0, 0]
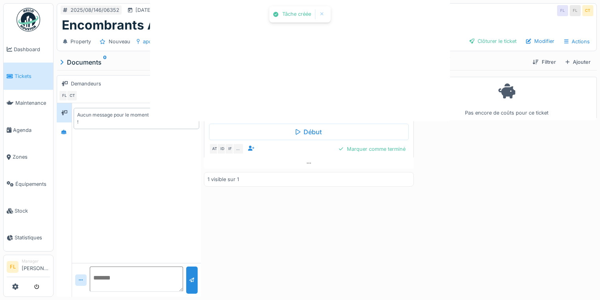
click at [269, 254] on div at bounding box center [300, 150] width 600 height 300
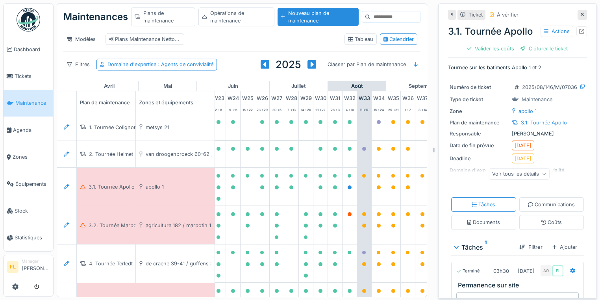
scroll to position [0, 373]
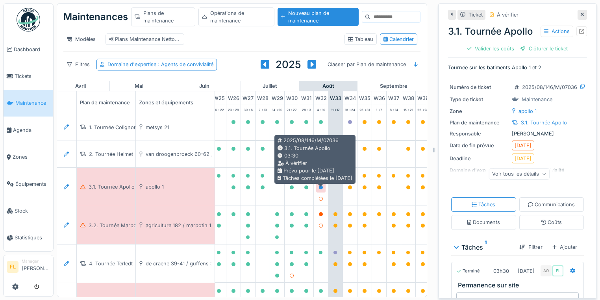
click at [321, 189] on icon at bounding box center [321, 187] width 4 height 4
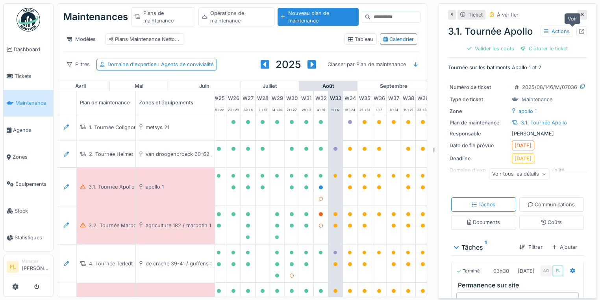
click at [576, 27] on div at bounding box center [581, 31] width 11 height 10
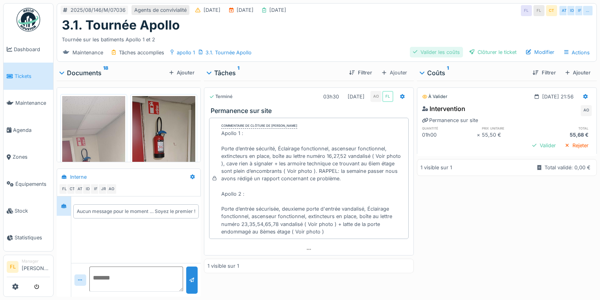
click at [435, 53] on div "Valider les coûts" at bounding box center [436, 52] width 53 height 11
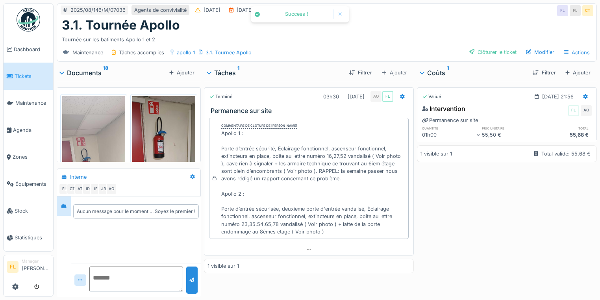
drag, startPoint x: 435, startPoint y: 53, endPoint x: 405, endPoint y: 32, distance: 36.9
click at [491, 52] on div "Clôturer le ticket" at bounding box center [493, 52] width 54 height 11
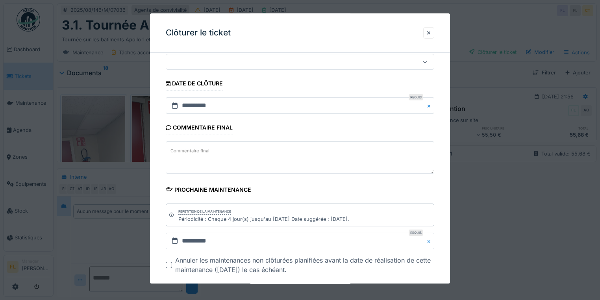
scroll to position [107, 0]
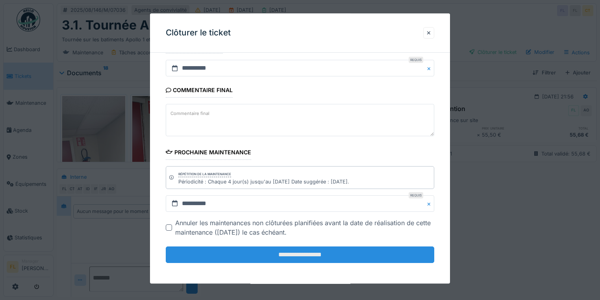
click at [283, 255] on input "**********" at bounding box center [300, 254] width 269 height 17
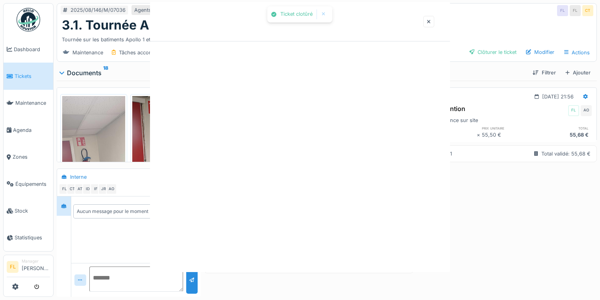
scroll to position [0, 0]
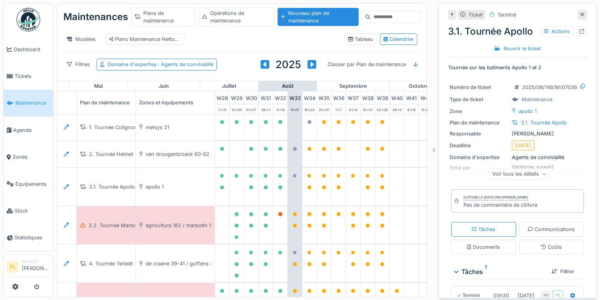
scroll to position [0, 433]
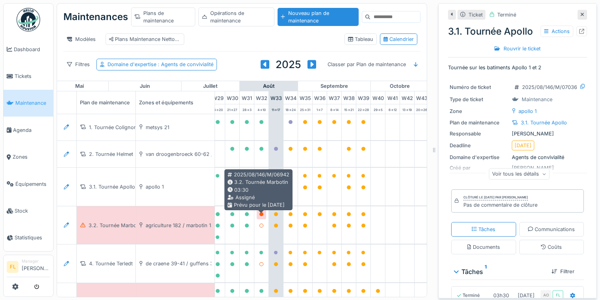
click at [261, 216] on icon at bounding box center [261, 214] width 4 height 4
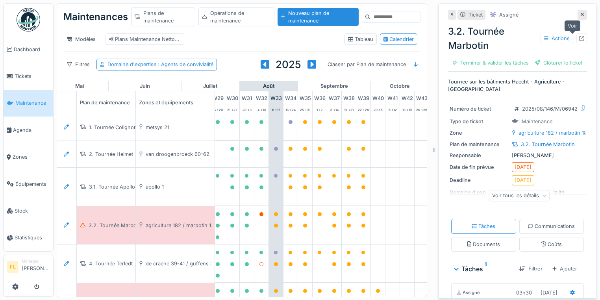
click at [576, 38] on div at bounding box center [581, 38] width 11 height 10
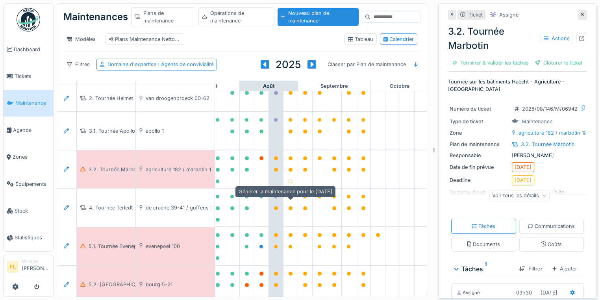
scroll to position [63, 433]
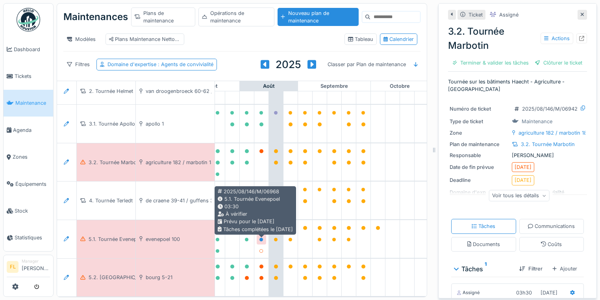
click at [261, 242] on icon at bounding box center [261, 240] width 4 height 4
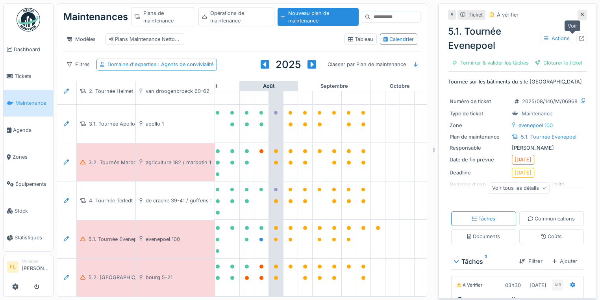
click at [579, 38] on icon at bounding box center [581, 38] width 5 height 5
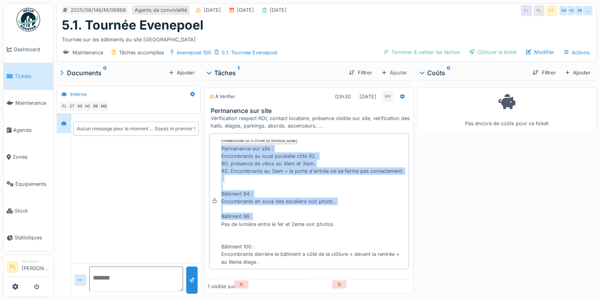
drag, startPoint x: 225, startPoint y: 148, endPoint x: 350, endPoint y: 214, distance: 140.9
click at [350, 214] on div "Commentaire de clôture de [PERSON_NAME] Permanence sur site : Encombrants au lo…" at bounding box center [309, 201] width 200 height 136
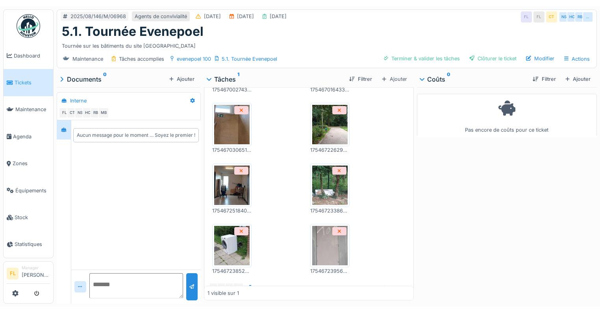
scroll to position [446, 0]
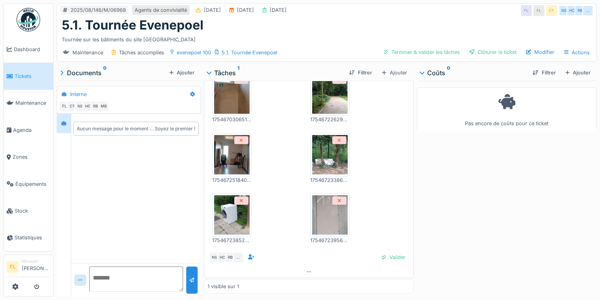
click at [224, 161] on img at bounding box center [231, 154] width 35 height 39
